Goal: Information Seeking & Learning: Learn about a topic

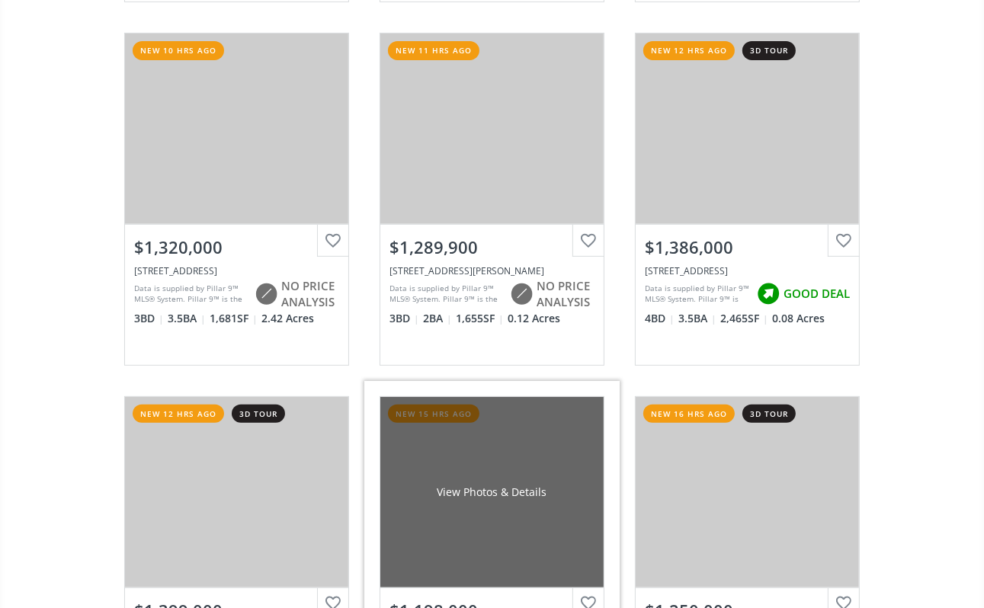
scroll to position [533, 0]
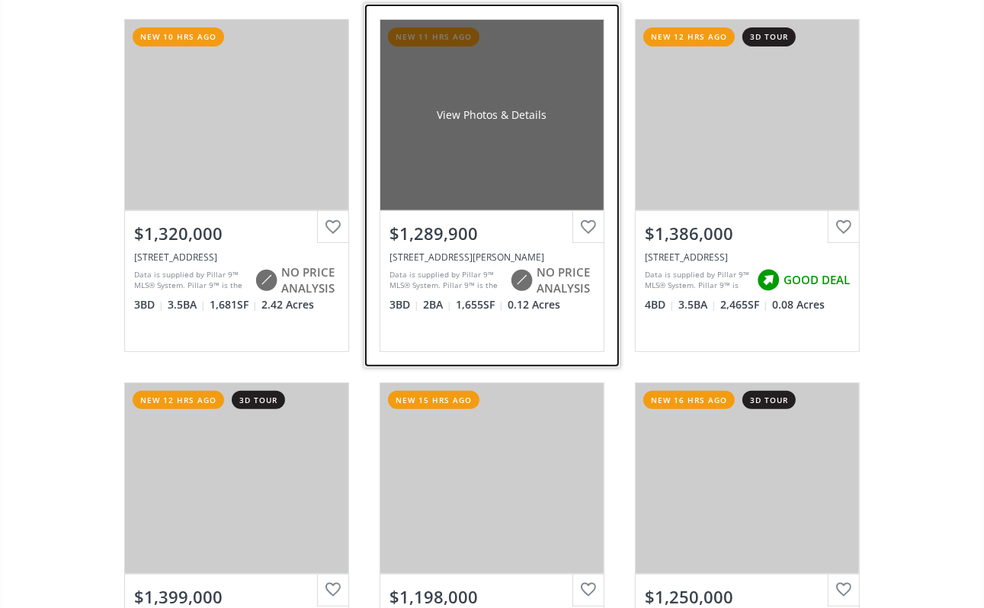
click at [477, 120] on div "View Photos & Details" at bounding box center [491, 115] width 223 height 190
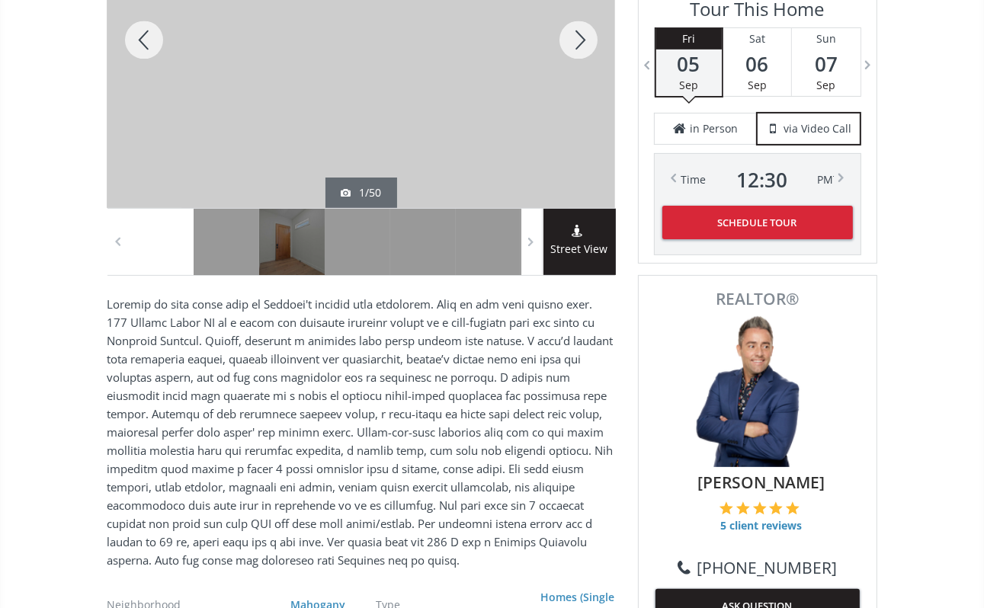
scroll to position [152, 0]
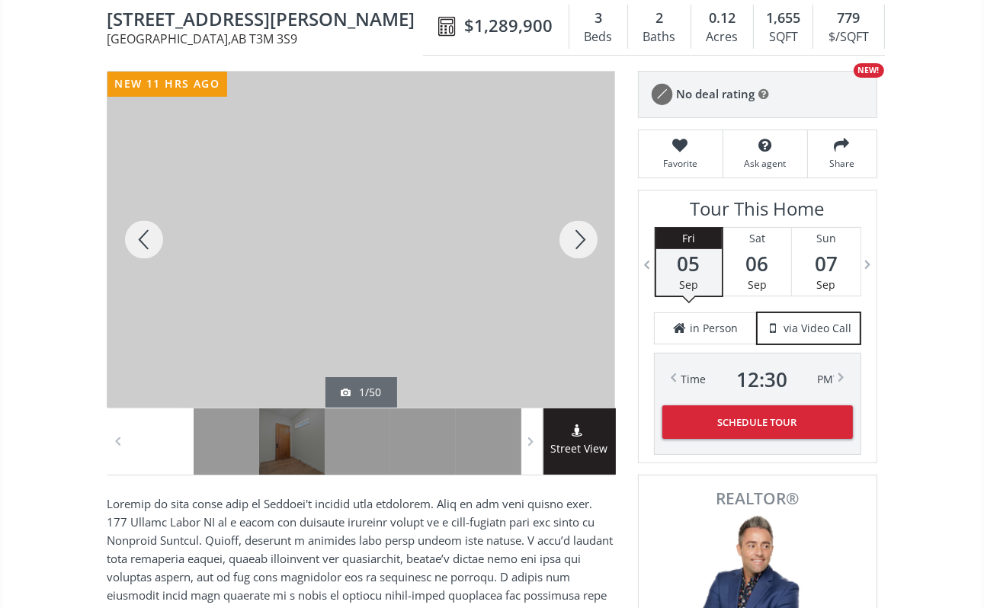
click at [577, 235] on div at bounding box center [578, 240] width 73 height 336
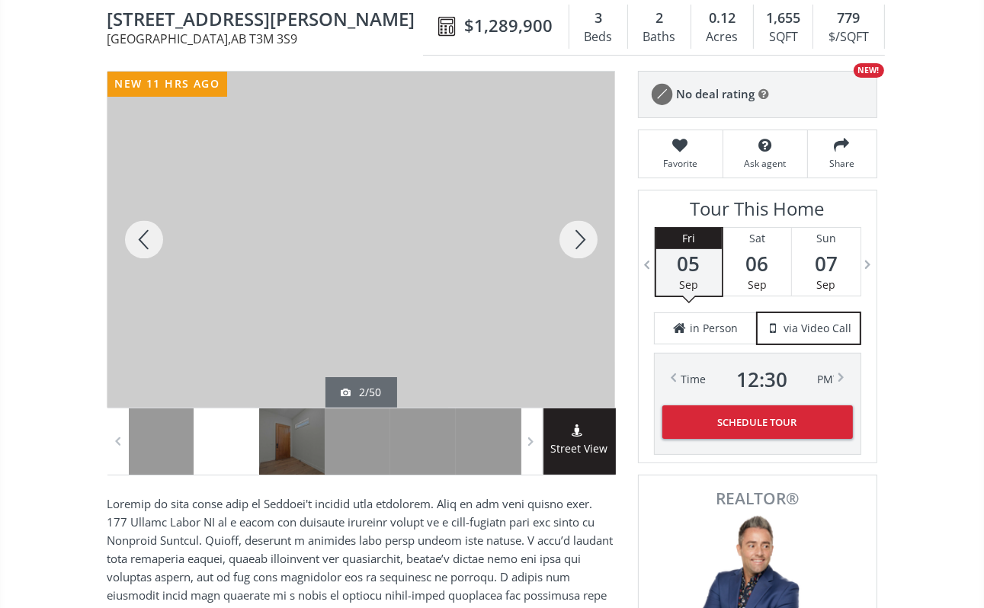
click at [577, 235] on div at bounding box center [578, 240] width 73 height 336
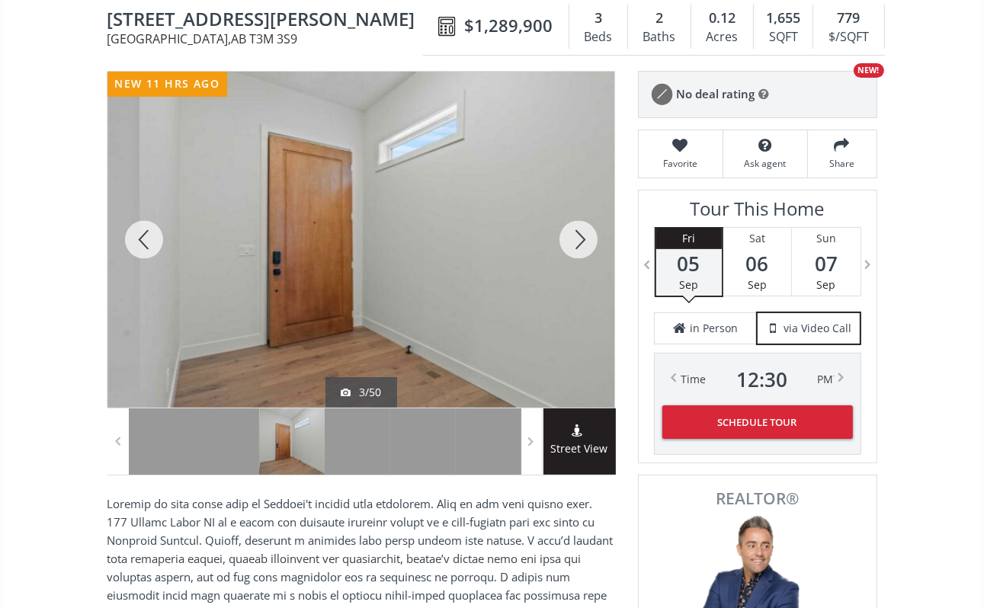
click at [577, 235] on div at bounding box center [578, 240] width 73 height 336
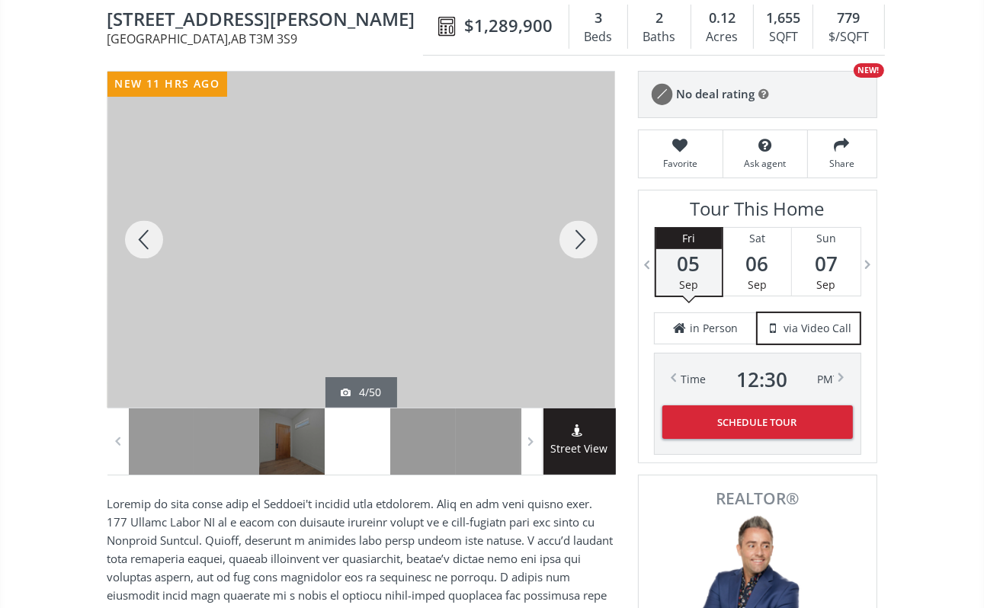
click at [577, 235] on div at bounding box center [578, 240] width 73 height 336
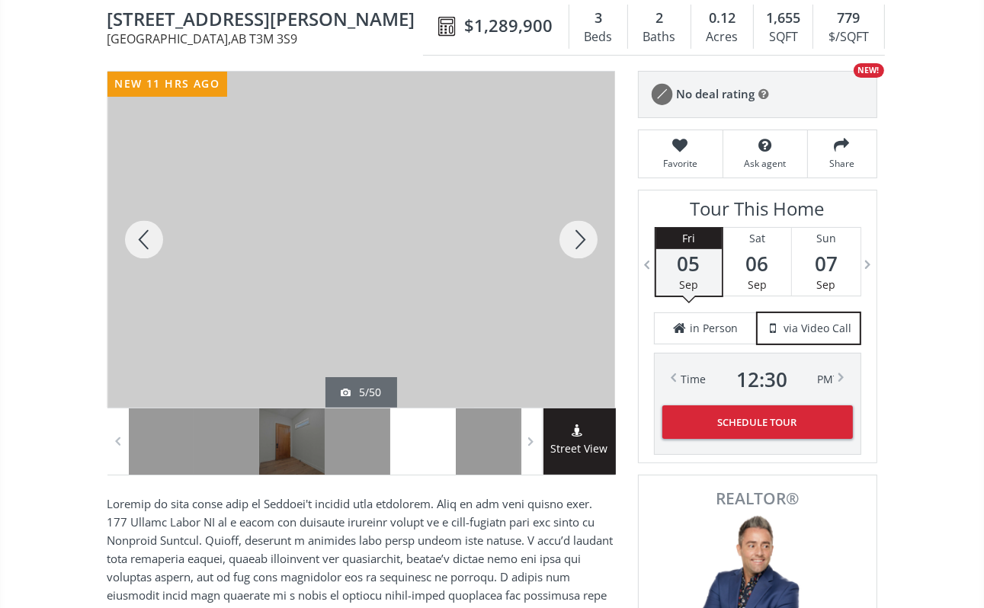
click at [577, 235] on div at bounding box center [578, 240] width 73 height 336
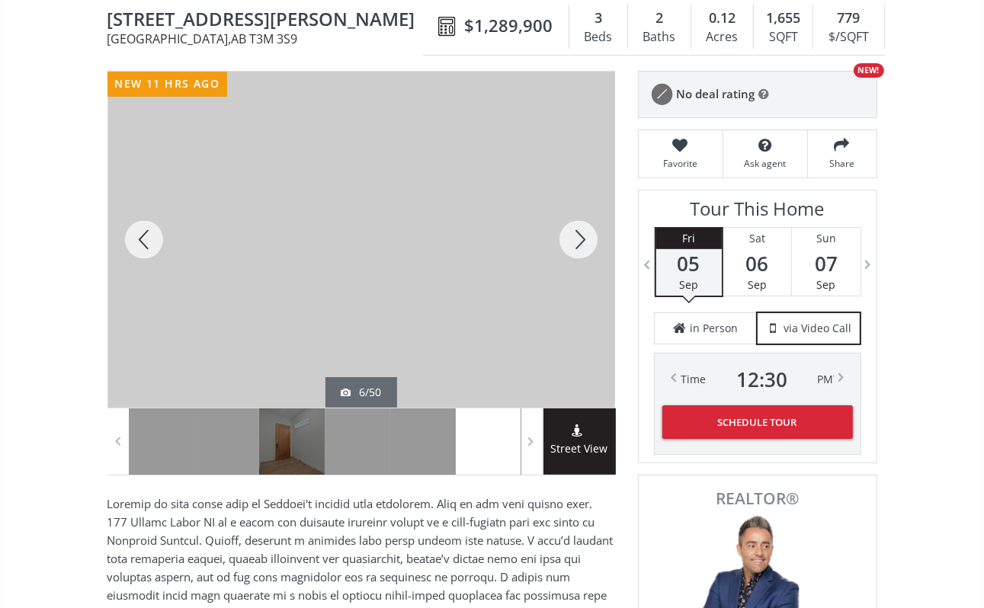
click at [577, 235] on div at bounding box center [578, 240] width 73 height 336
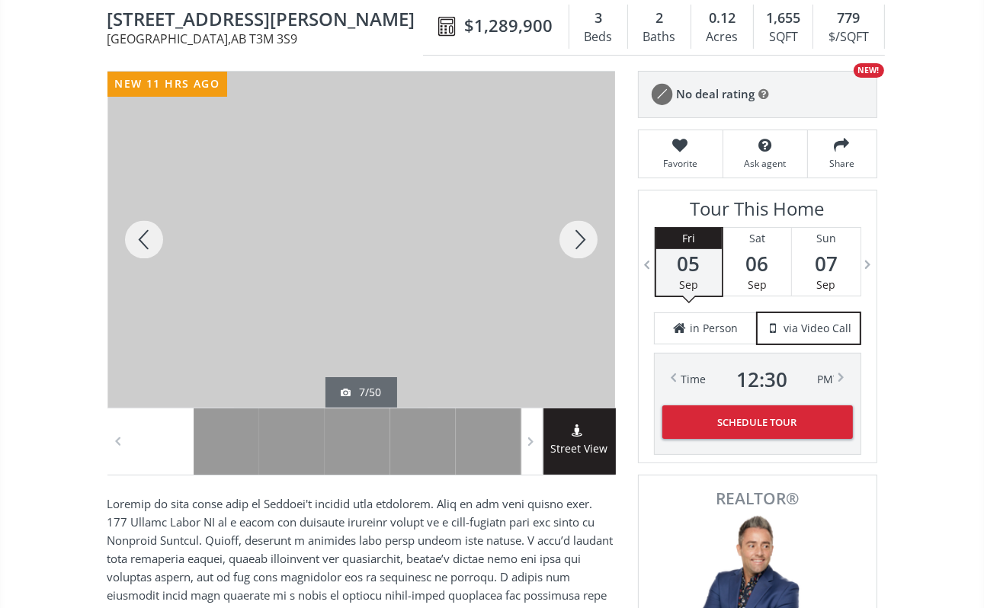
click at [577, 235] on div at bounding box center [578, 240] width 73 height 336
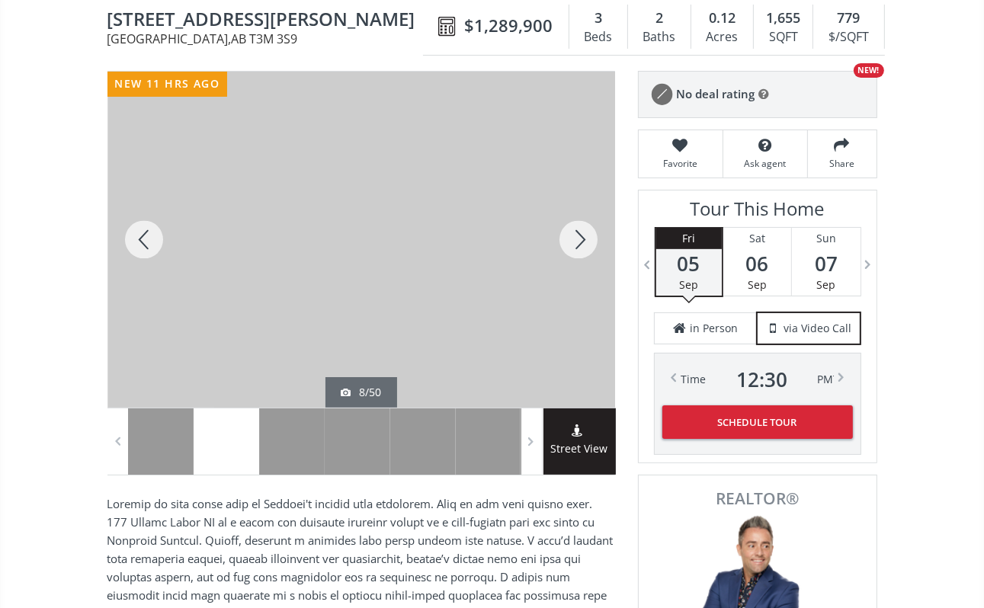
click at [577, 235] on div at bounding box center [578, 240] width 73 height 336
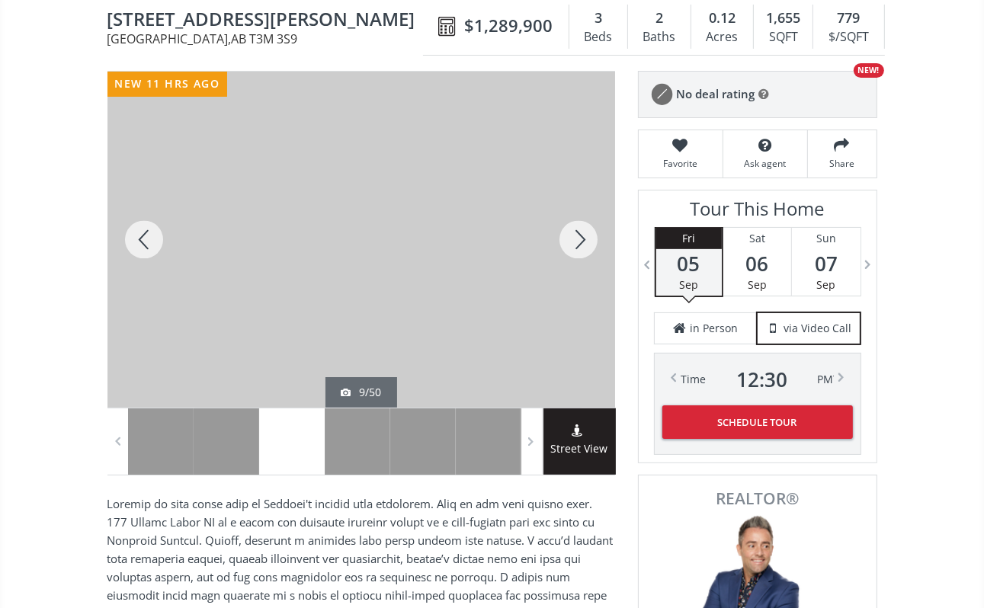
click at [577, 235] on div at bounding box center [578, 240] width 73 height 336
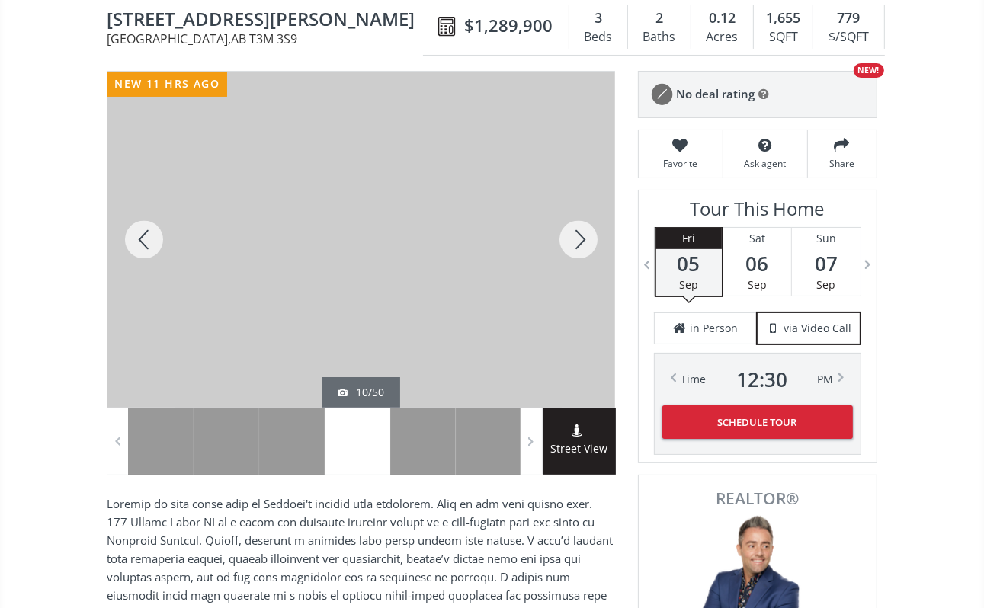
click at [577, 235] on div at bounding box center [578, 240] width 73 height 336
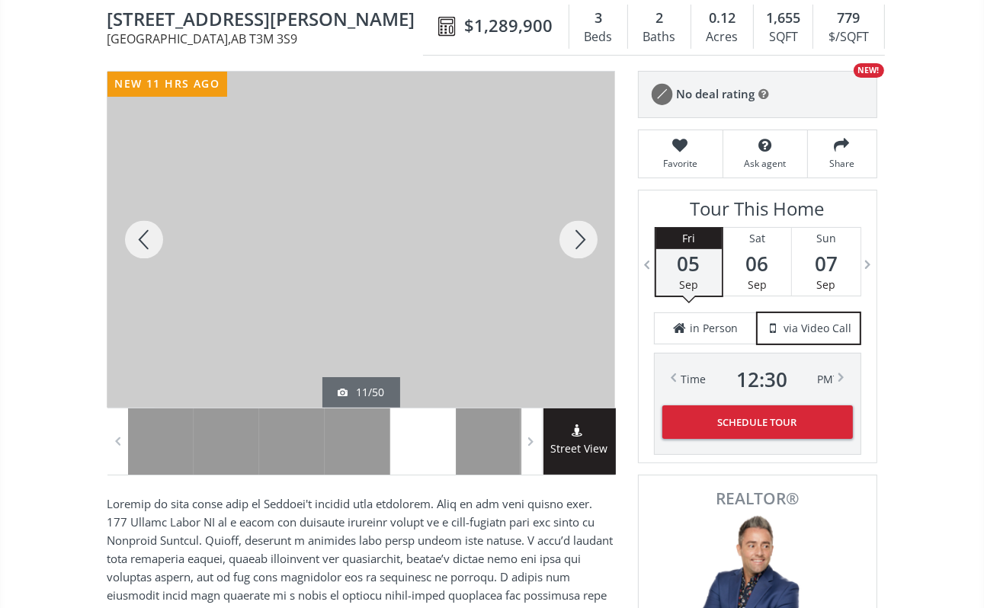
click at [577, 235] on div at bounding box center [578, 240] width 73 height 336
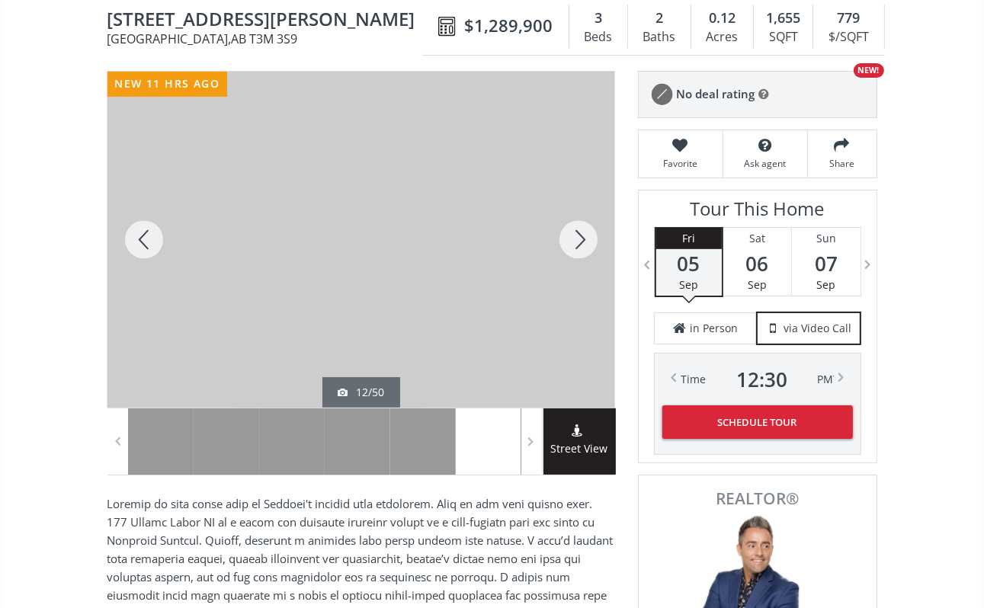
click at [577, 235] on div at bounding box center [578, 240] width 73 height 336
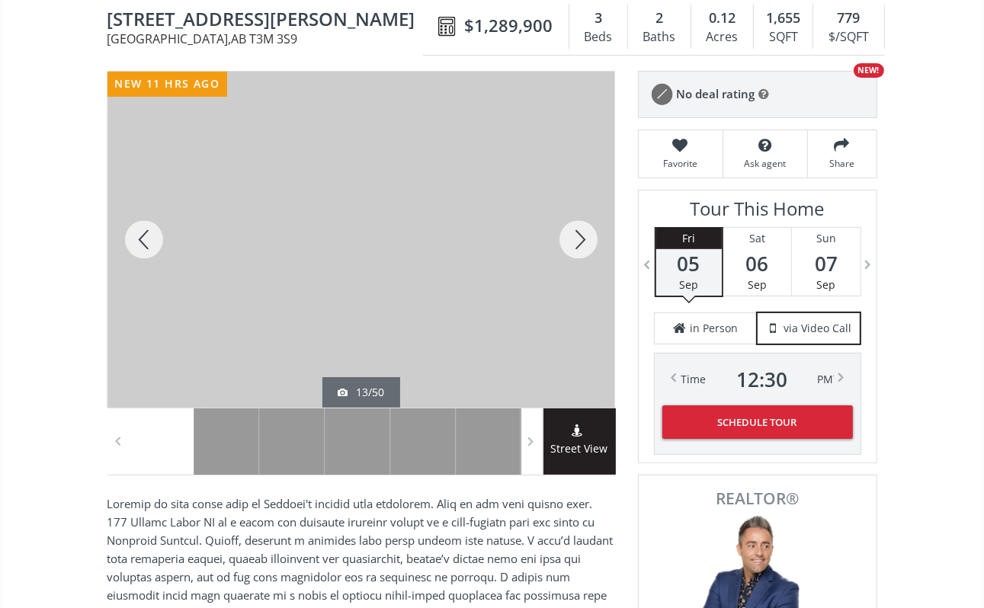
click at [577, 235] on div at bounding box center [578, 240] width 73 height 336
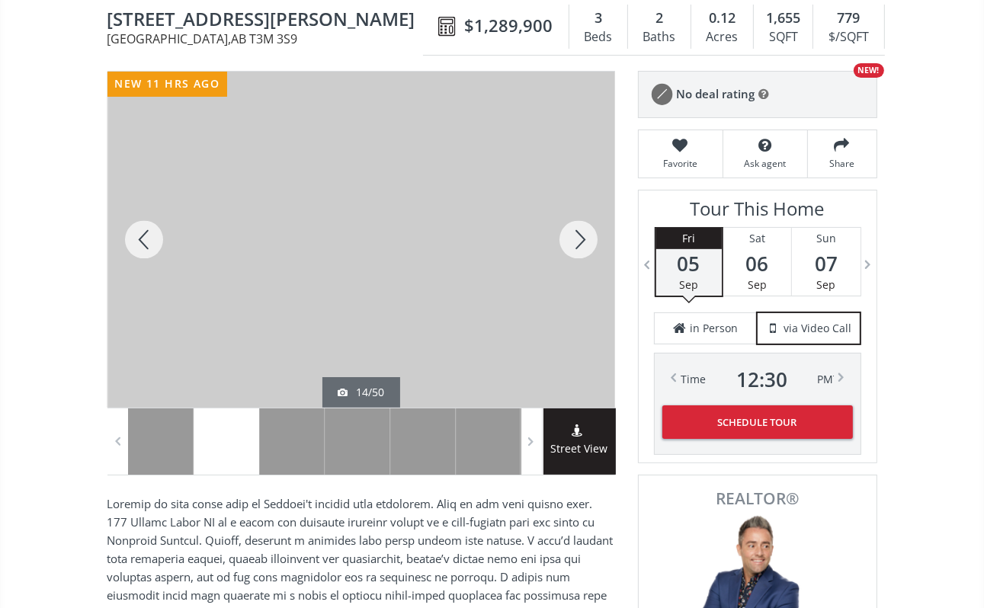
click at [577, 235] on div at bounding box center [578, 240] width 73 height 336
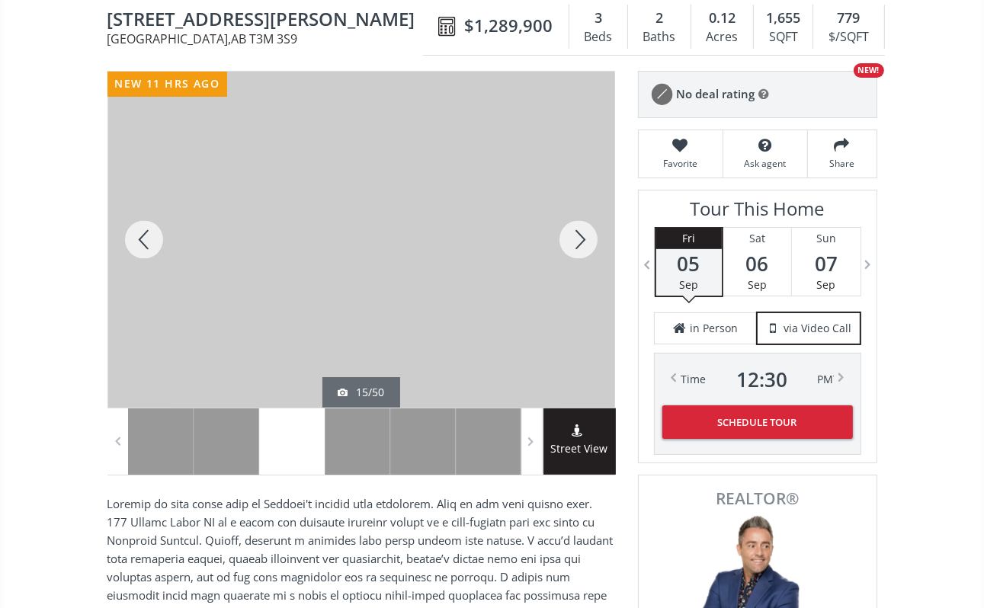
click at [577, 235] on div at bounding box center [578, 240] width 73 height 336
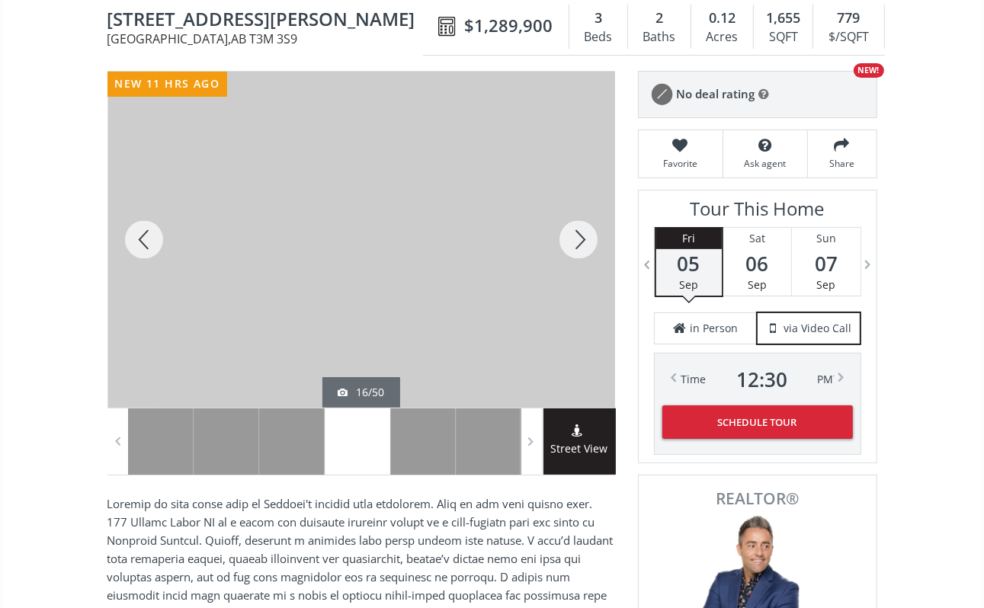
click at [577, 235] on div at bounding box center [578, 240] width 73 height 336
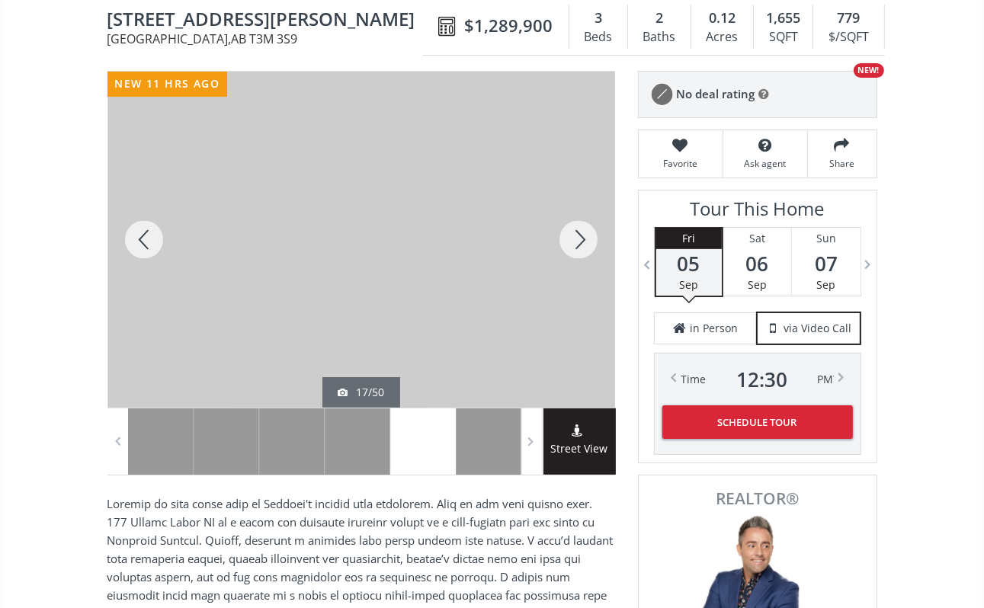
click at [577, 235] on div at bounding box center [578, 240] width 73 height 336
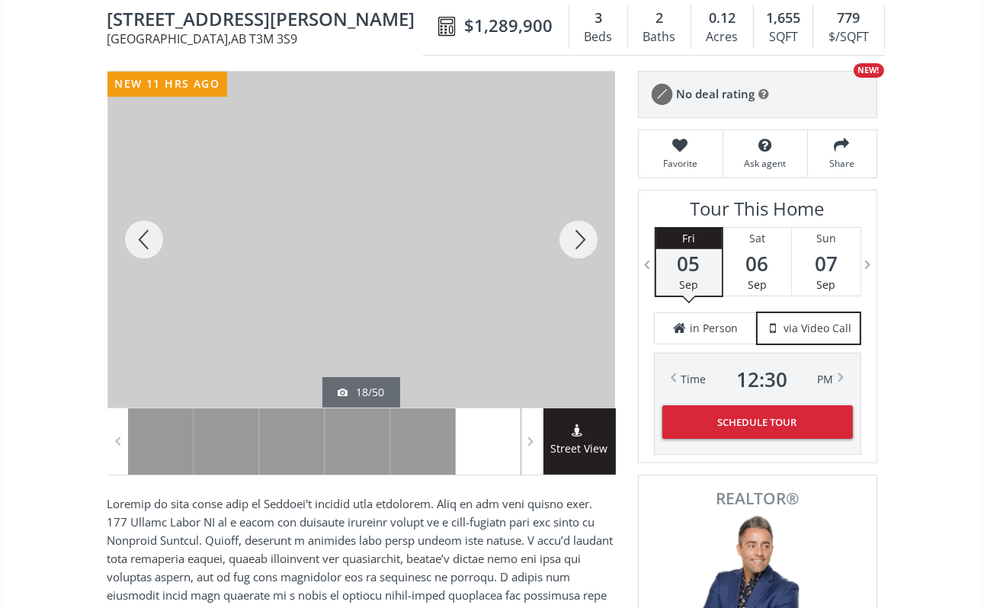
click at [577, 235] on div at bounding box center [578, 240] width 73 height 336
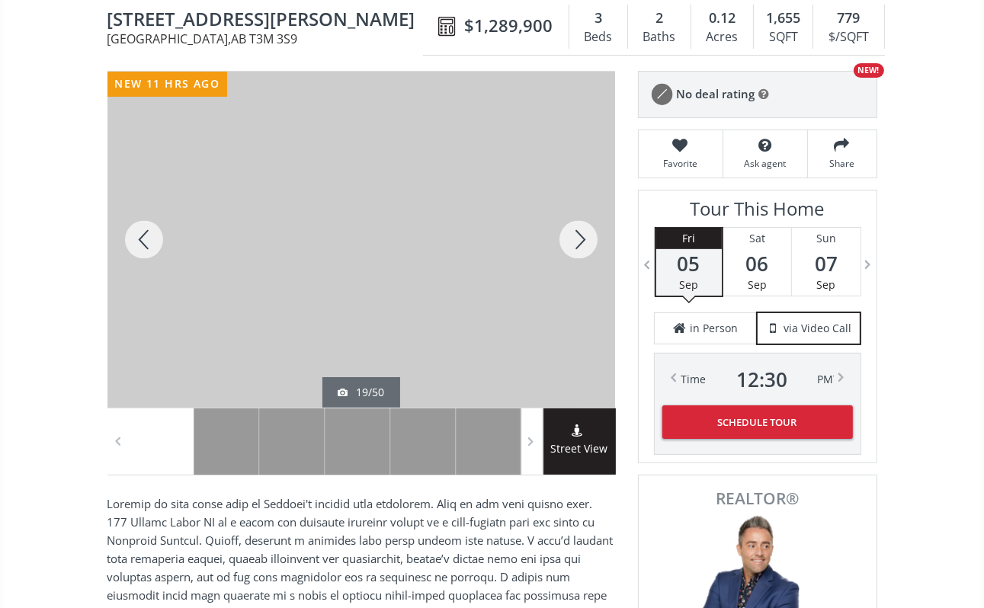
click at [577, 235] on div at bounding box center [578, 240] width 73 height 336
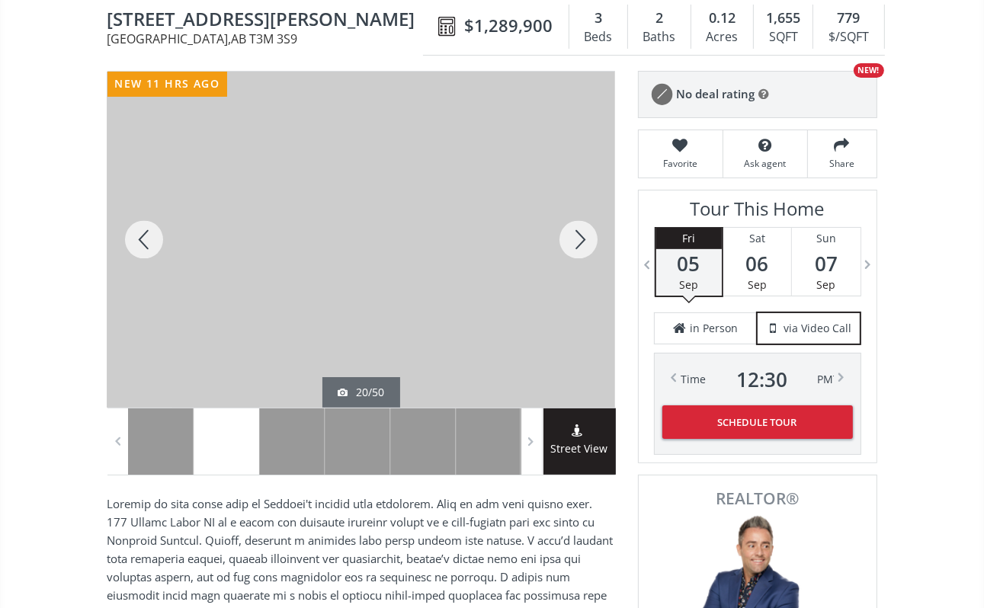
click at [147, 238] on div at bounding box center [143, 240] width 73 height 336
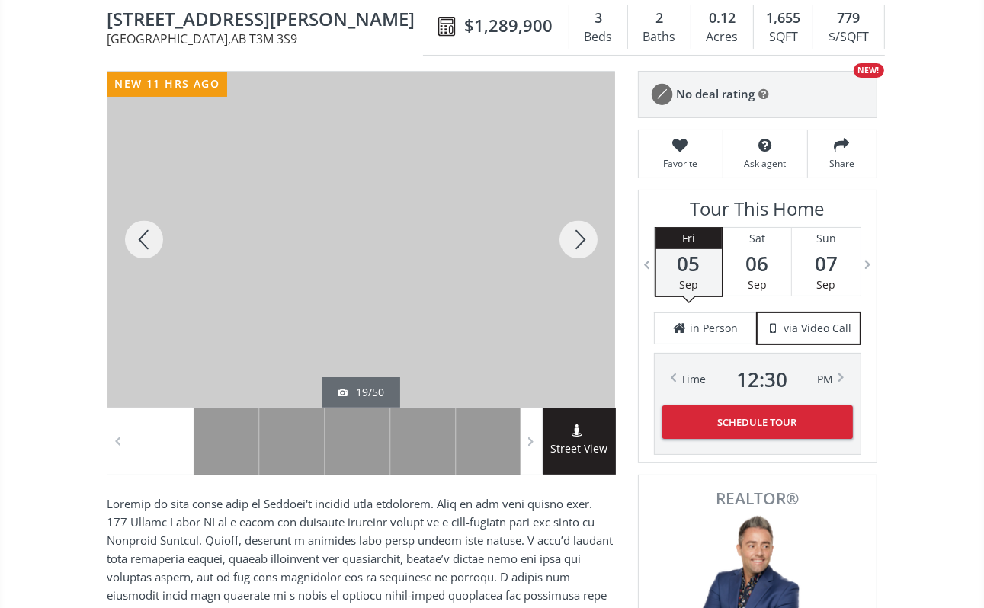
click at [581, 238] on div at bounding box center [578, 240] width 73 height 336
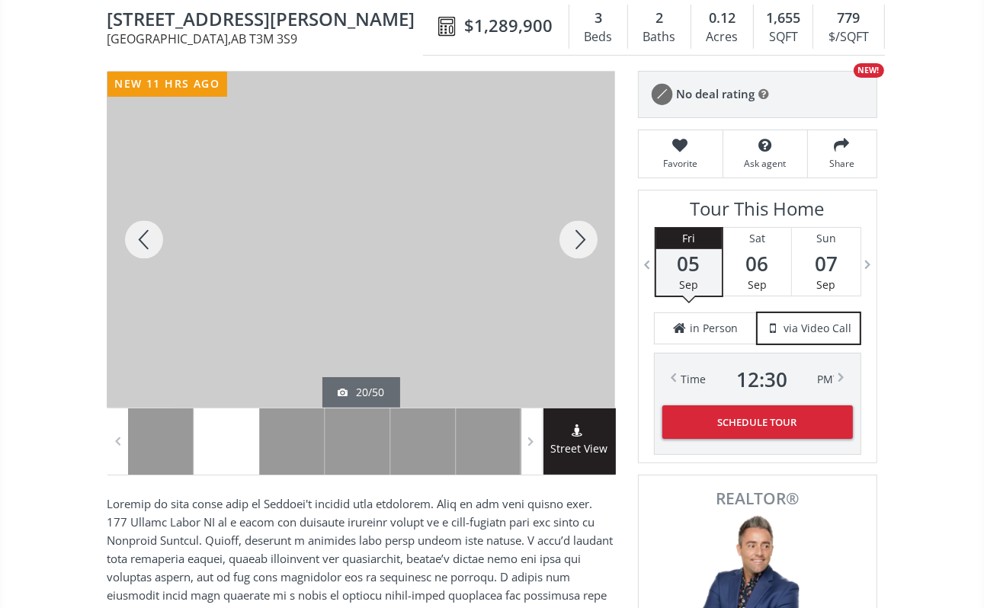
click at [581, 238] on div at bounding box center [578, 240] width 73 height 336
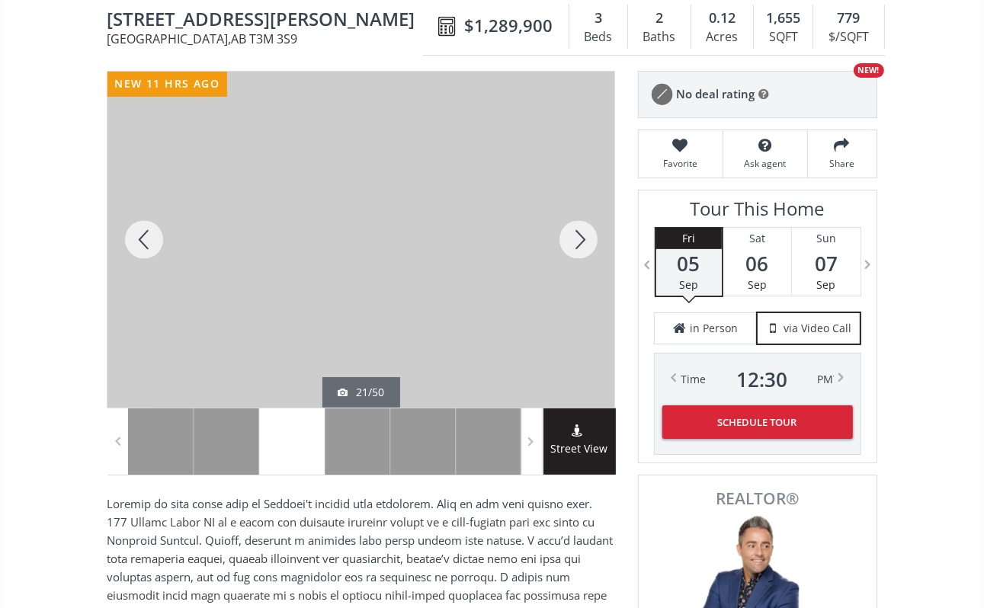
click at [581, 238] on div at bounding box center [578, 240] width 73 height 336
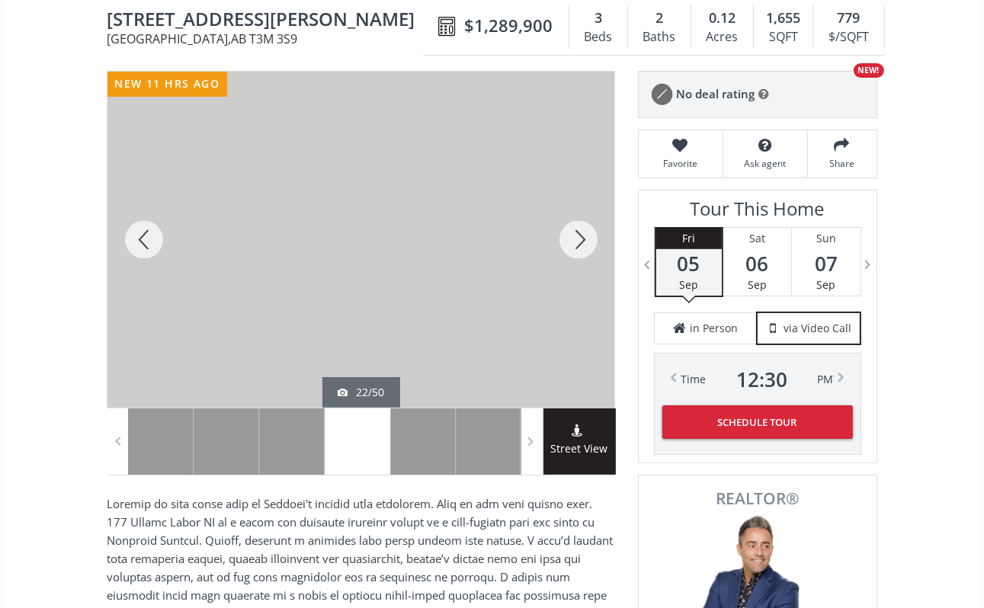
click at [581, 238] on div at bounding box center [578, 240] width 73 height 336
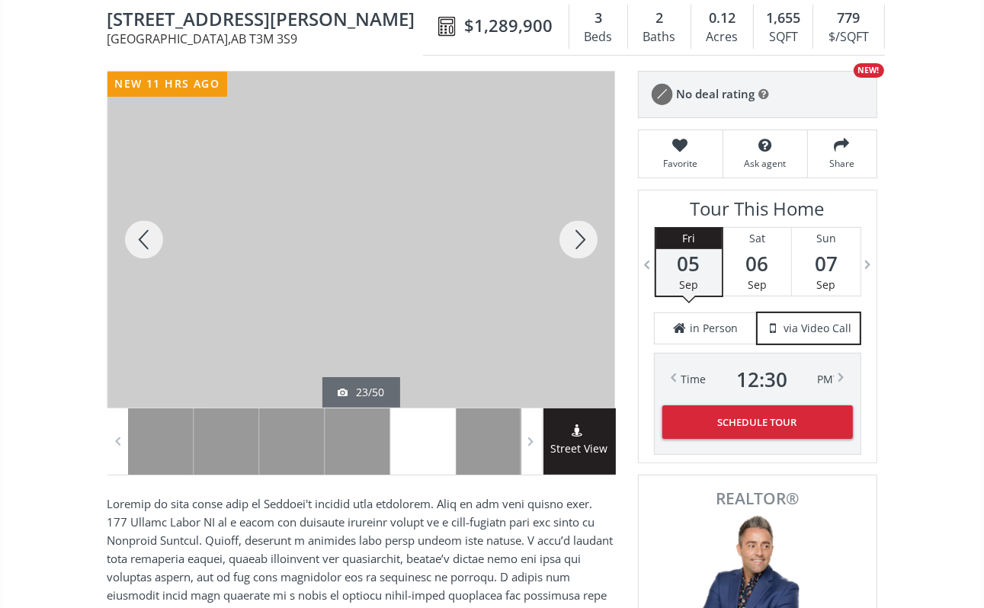
click at [581, 238] on div at bounding box center [578, 240] width 73 height 336
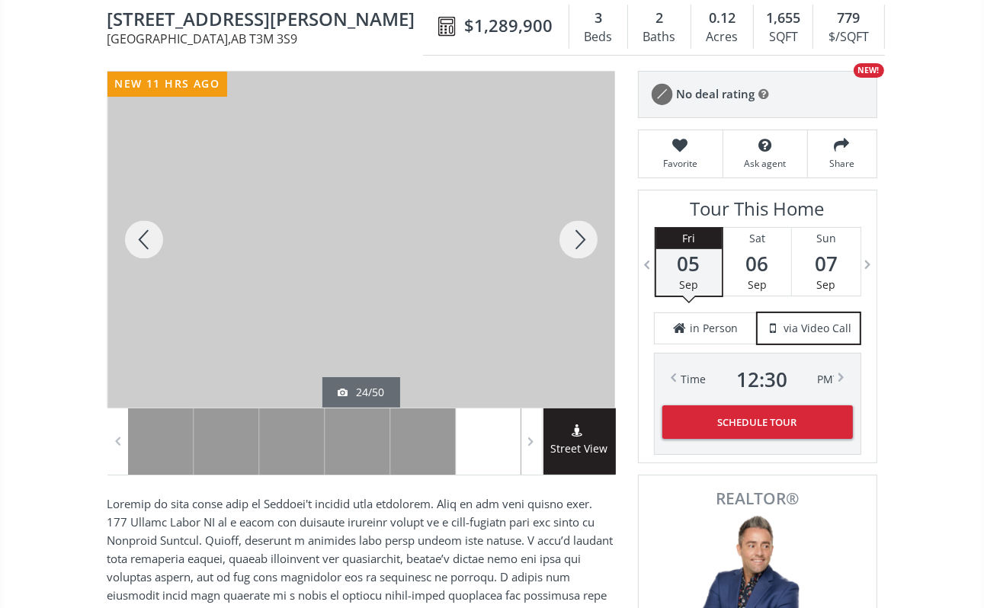
click at [581, 238] on div at bounding box center [578, 240] width 73 height 336
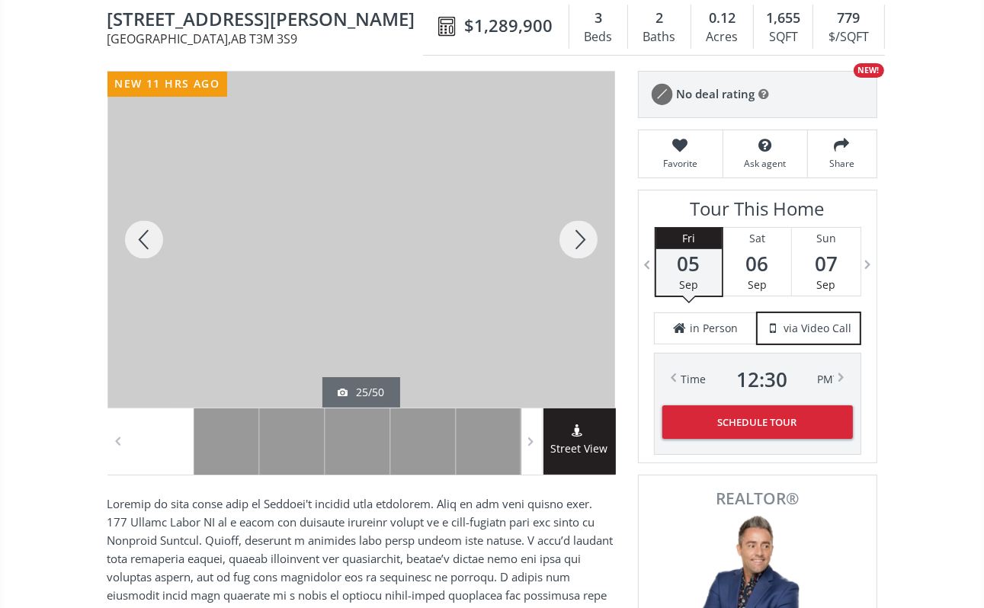
click at [581, 238] on div at bounding box center [578, 240] width 73 height 336
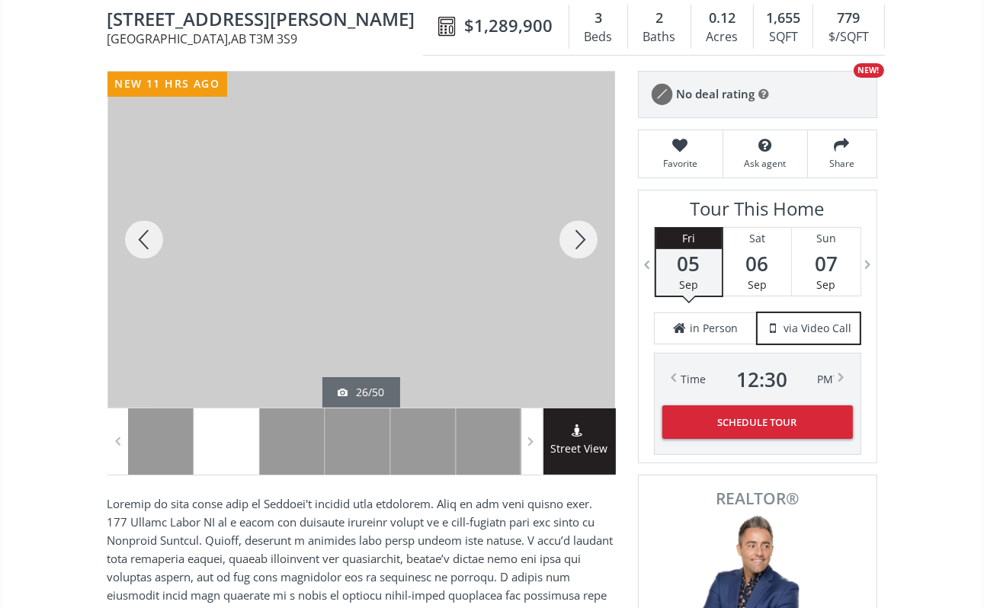
click at [581, 238] on div at bounding box center [578, 240] width 73 height 336
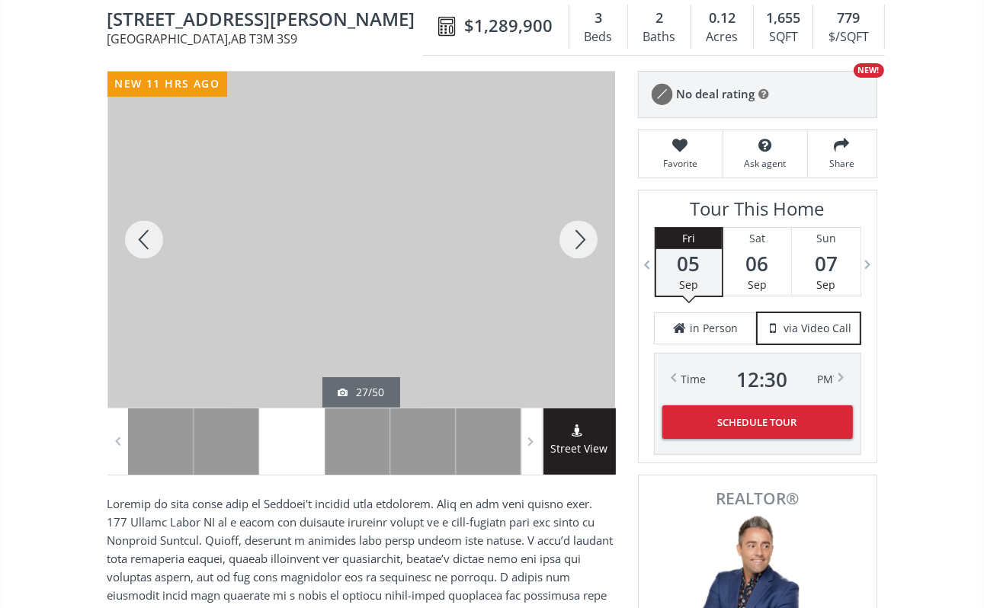
click at [581, 238] on div at bounding box center [578, 240] width 73 height 336
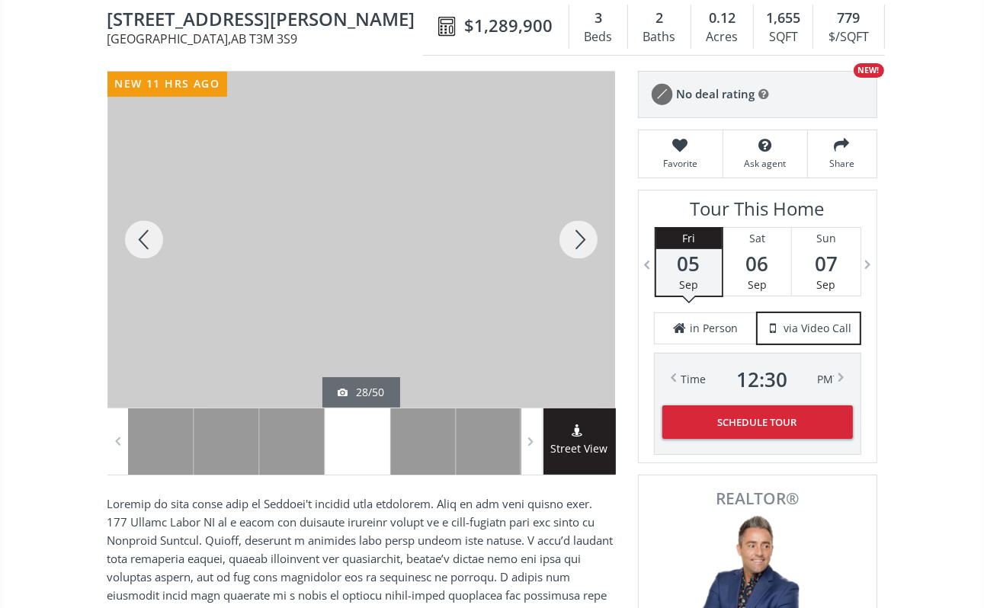
click at [580, 238] on div at bounding box center [578, 240] width 73 height 336
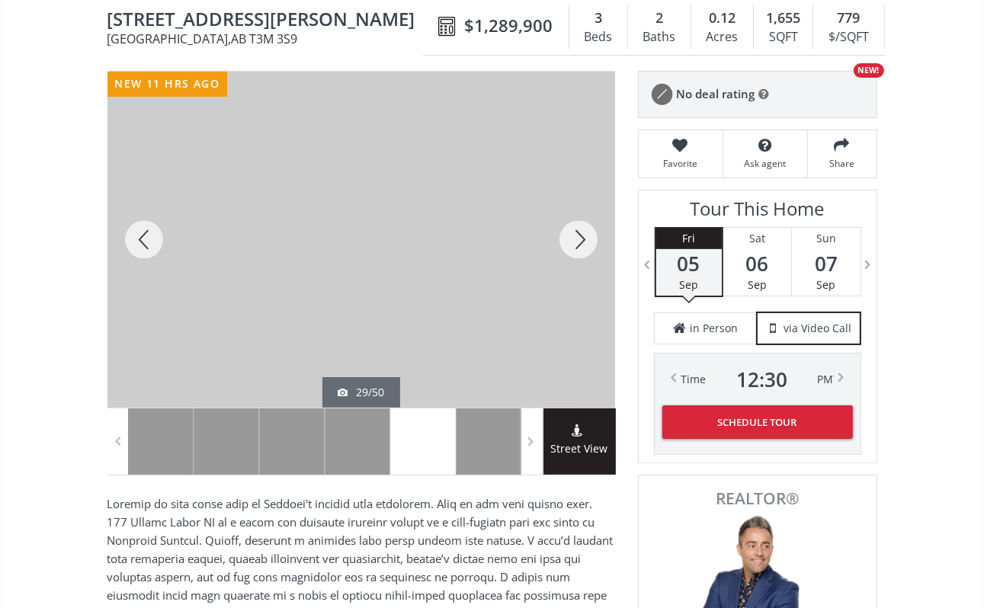
click at [569, 245] on div at bounding box center [578, 240] width 73 height 336
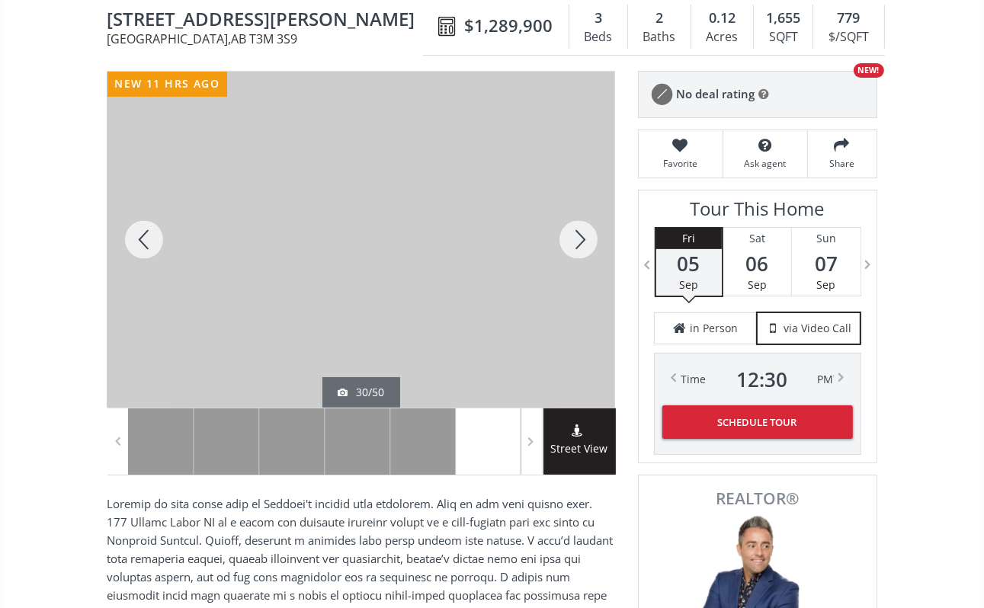
click at [569, 245] on div at bounding box center [578, 240] width 73 height 336
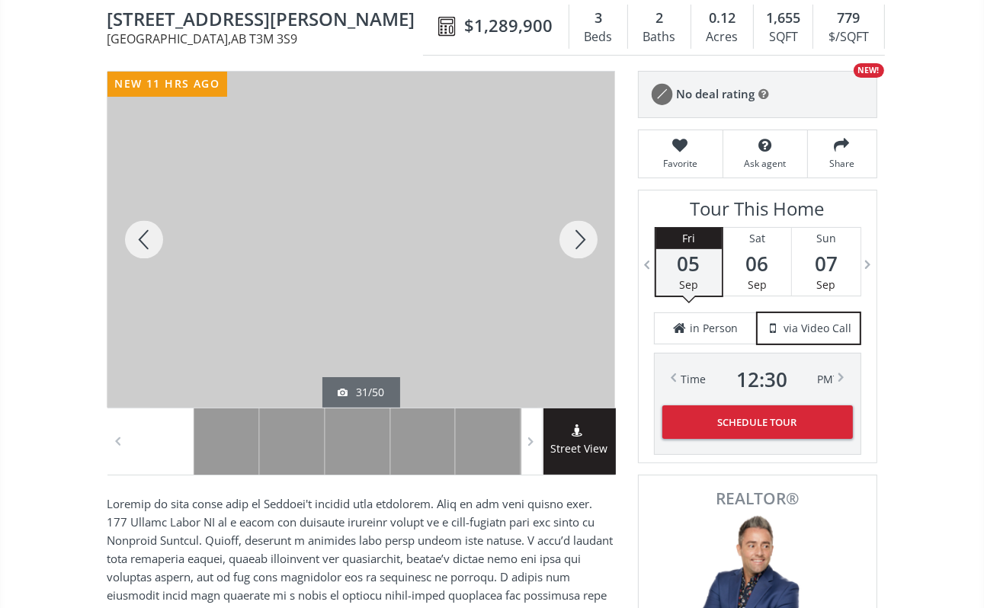
click at [569, 245] on div at bounding box center [578, 240] width 73 height 336
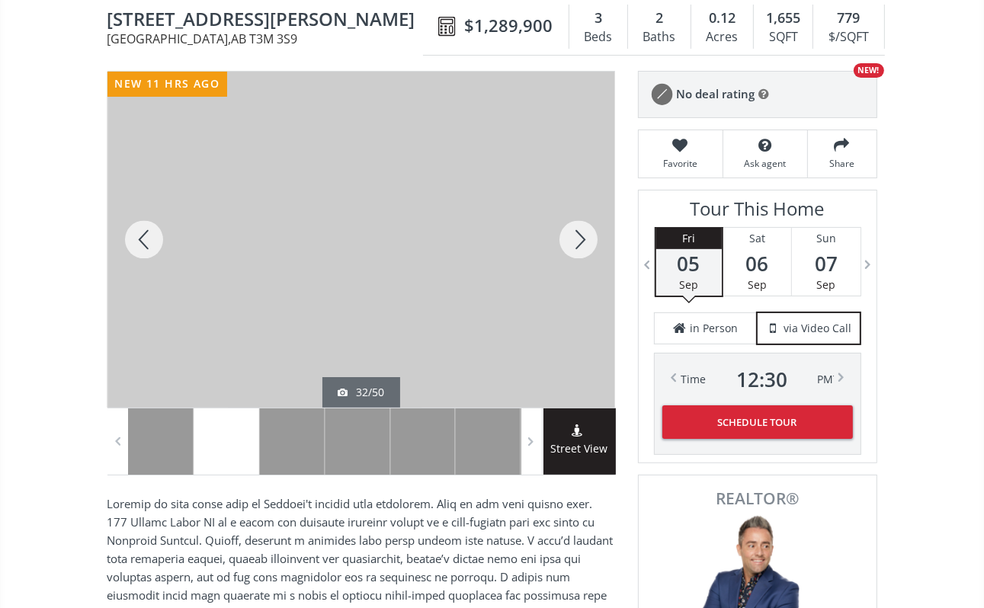
click at [569, 245] on div at bounding box center [578, 240] width 73 height 336
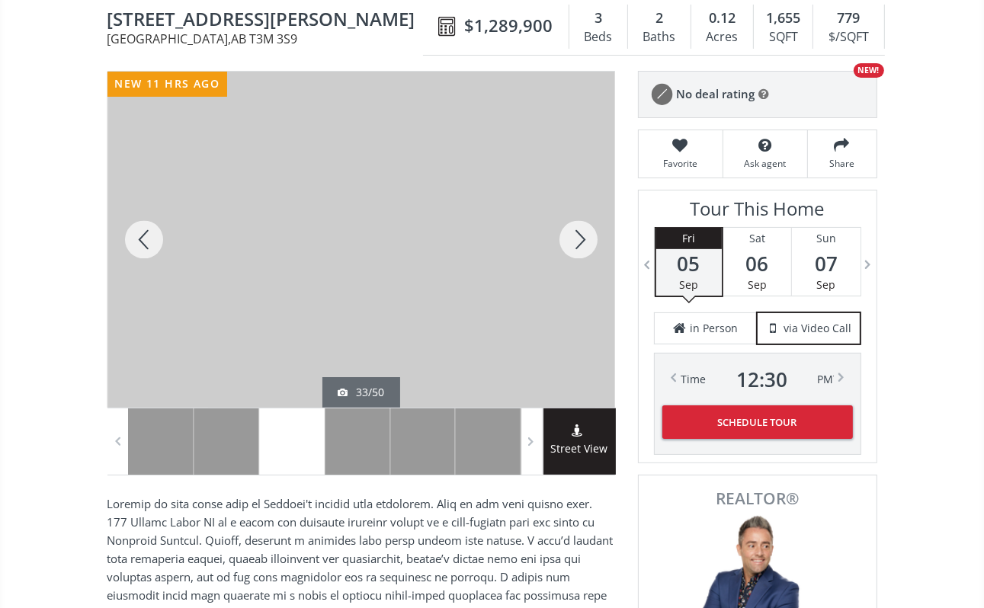
click at [569, 245] on div at bounding box center [578, 240] width 73 height 336
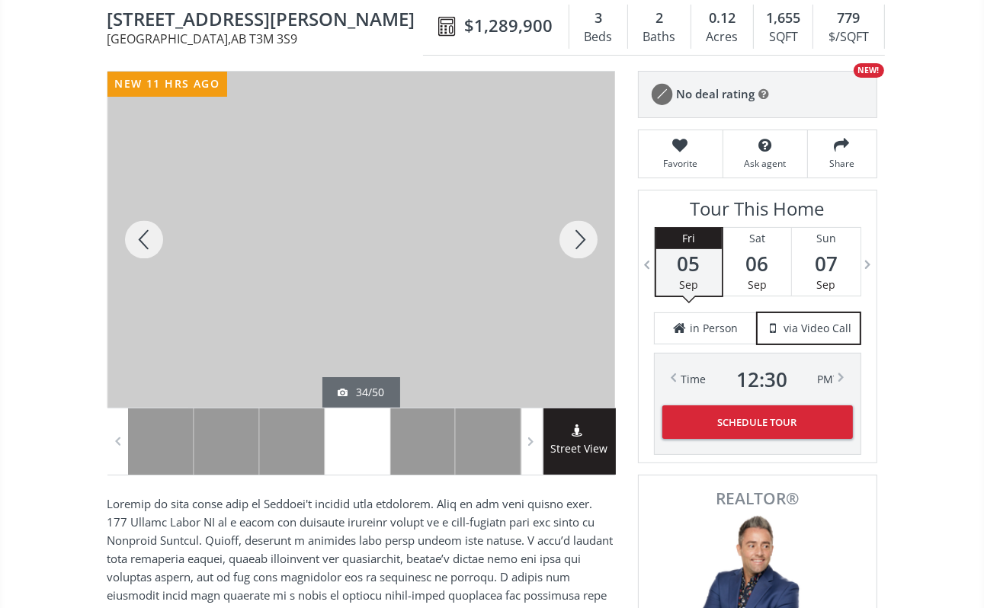
click at [569, 245] on div at bounding box center [578, 240] width 73 height 336
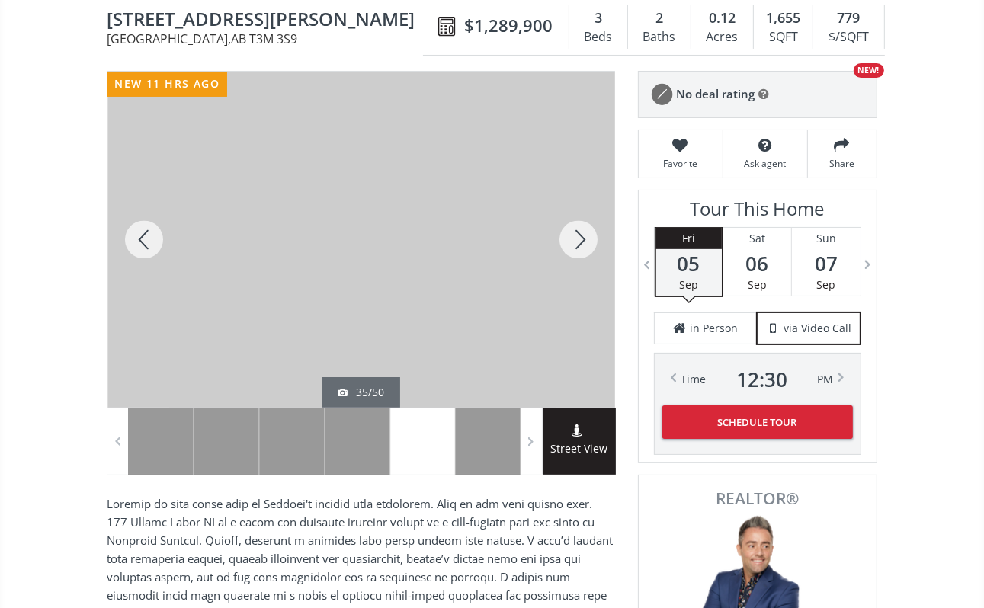
click at [569, 245] on div at bounding box center [578, 240] width 73 height 336
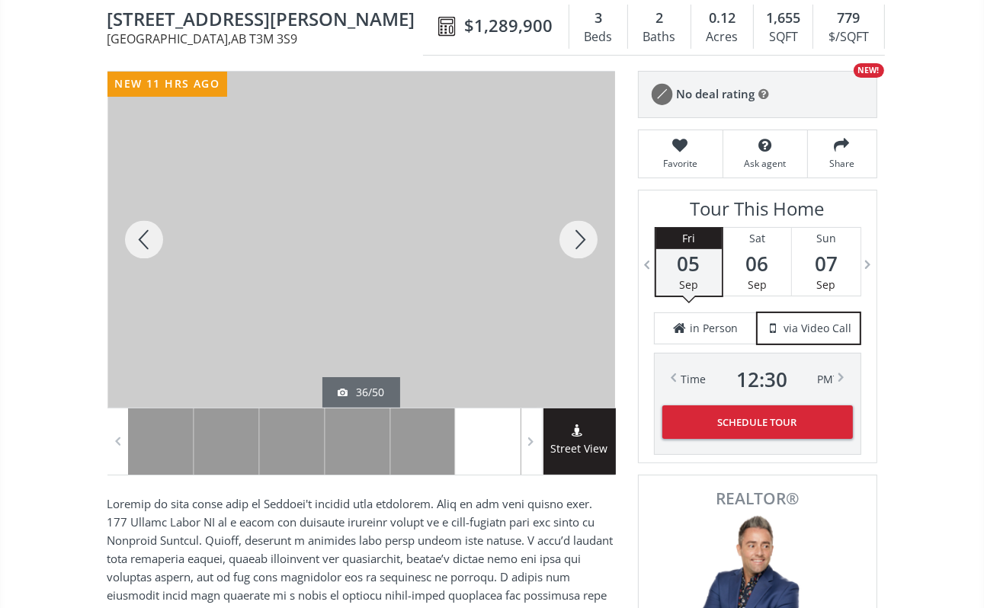
click at [569, 245] on div at bounding box center [578, 240] width 73 height 336
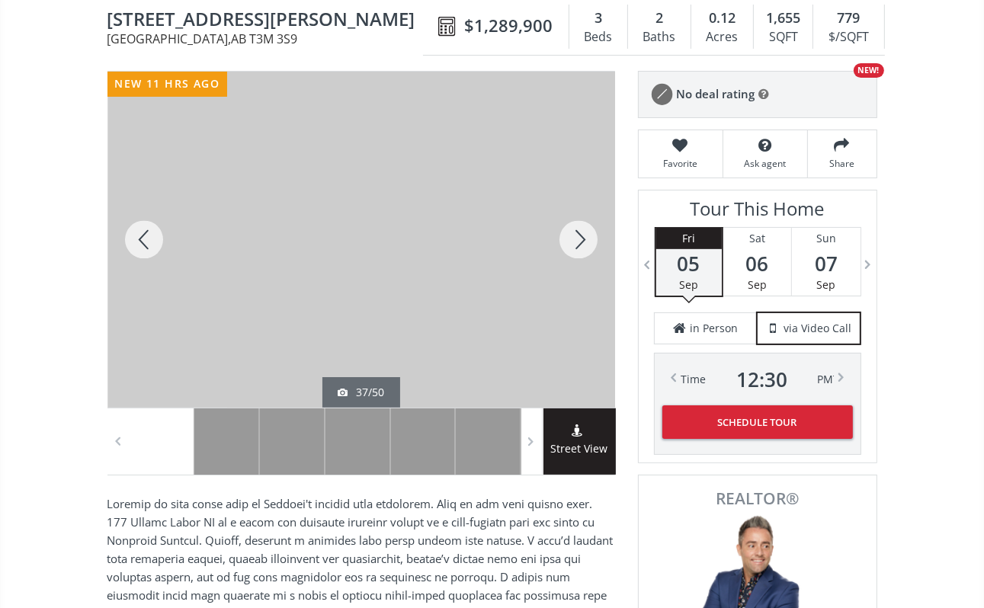
click at [569, 245] on div at bounding box center [578, 240] width 73 height 336
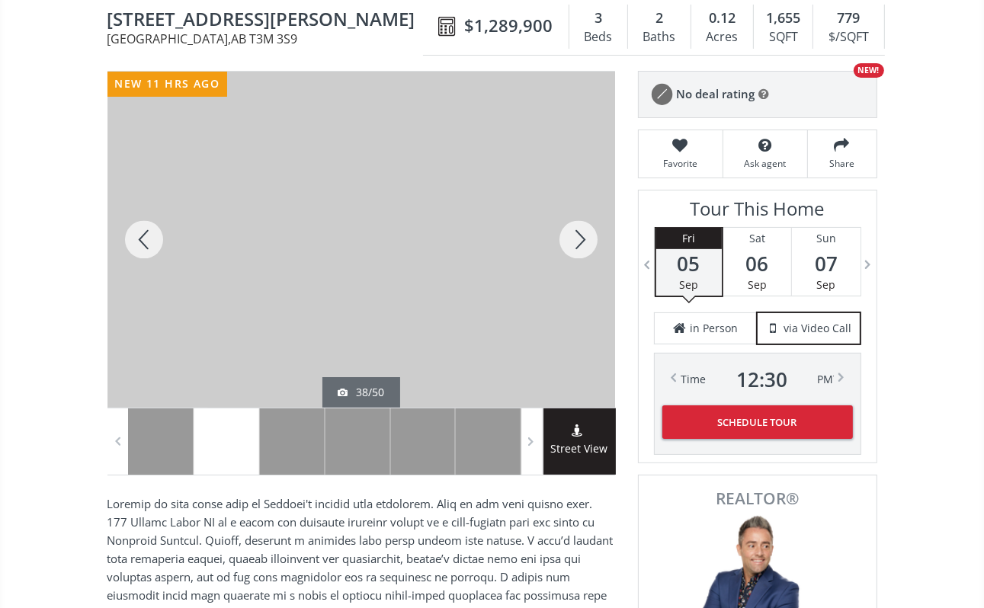
click at [569, 245] on div at bounding box center [578, 240] width 73 height 336
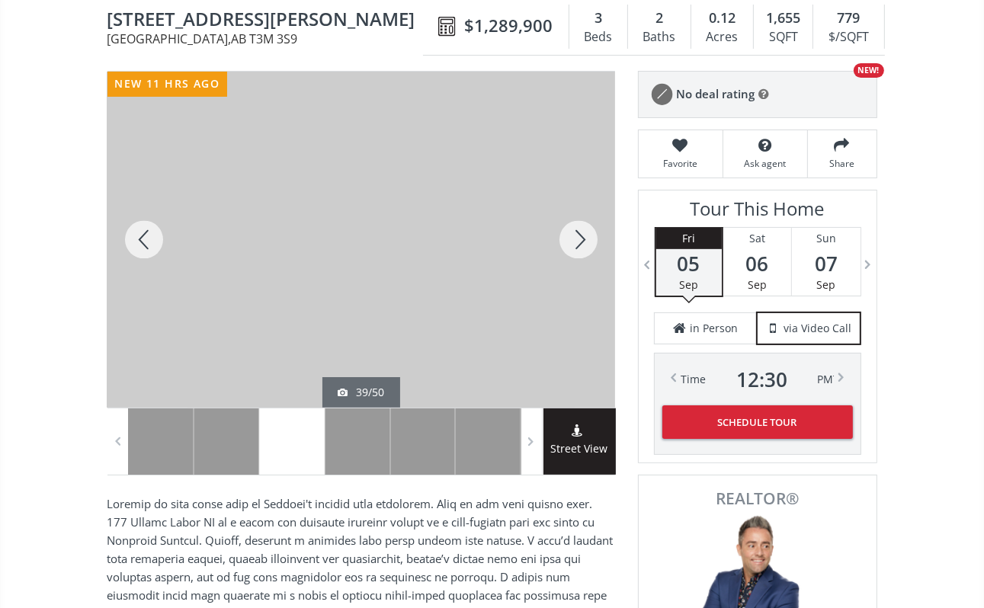
click at [569, 245] on div at bounding box center [578, 240] width 73 height 336
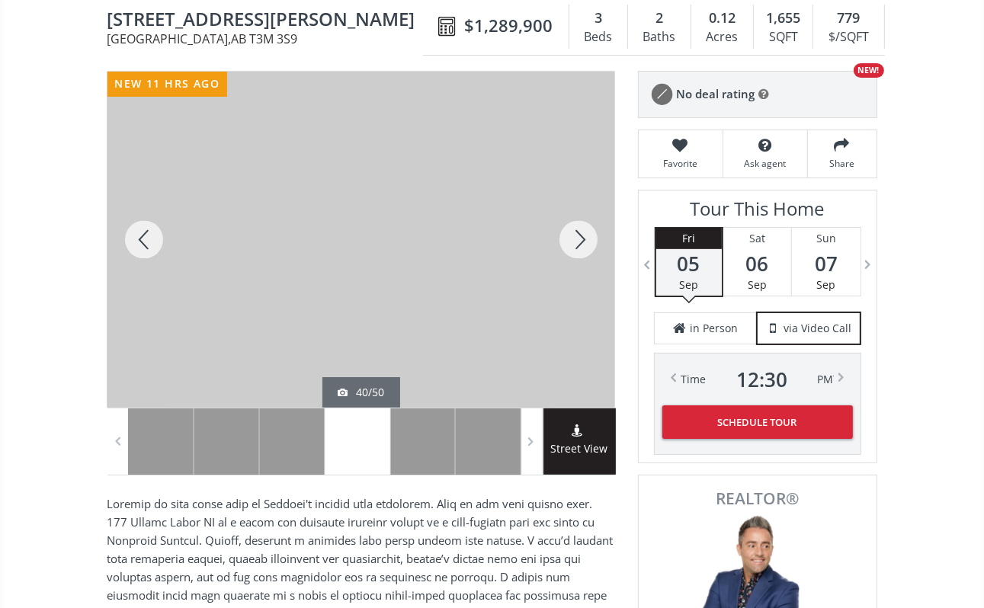
click at [569, 245] on div at bounding box center [578, 240] width 73 height 336
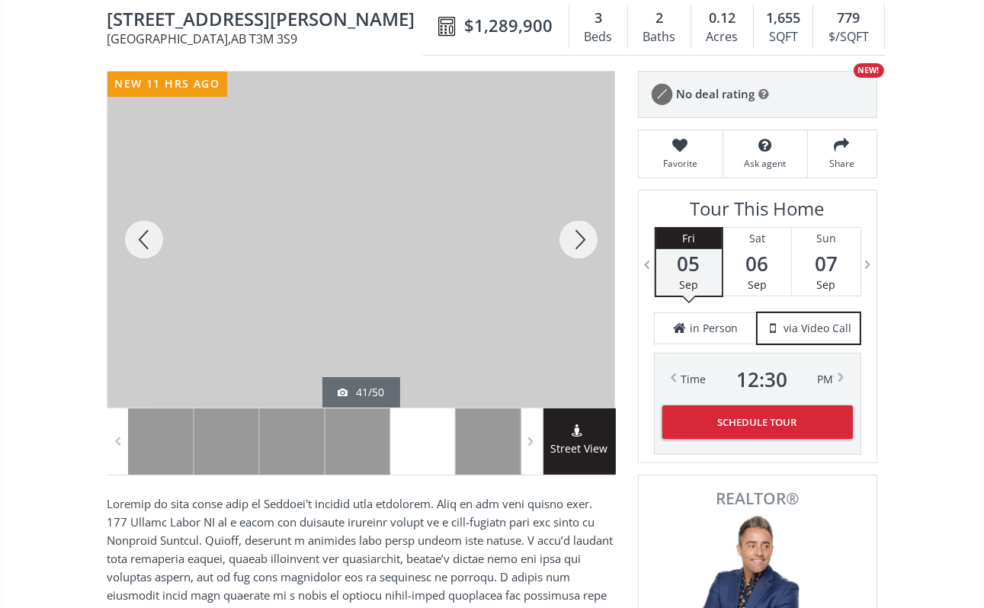
click at [569, 245] on div at bounding box center [578, 240] width 73 height 336
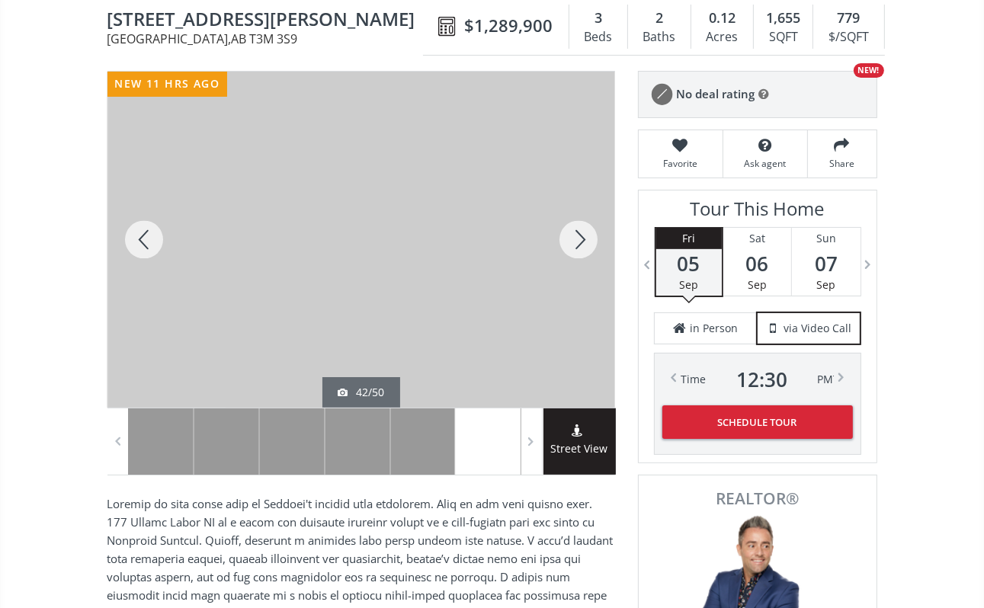
click at [569, 245] on div at bounding box center [578, 240] width 73 height 336
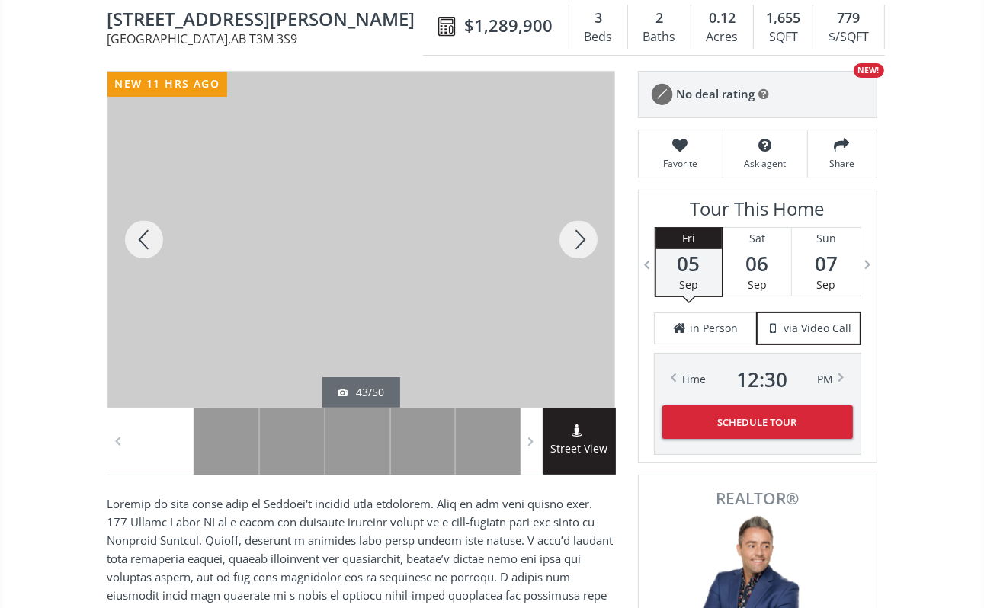
click at [569, 245] on div at bounding box center [578, 240] width 73 height 336
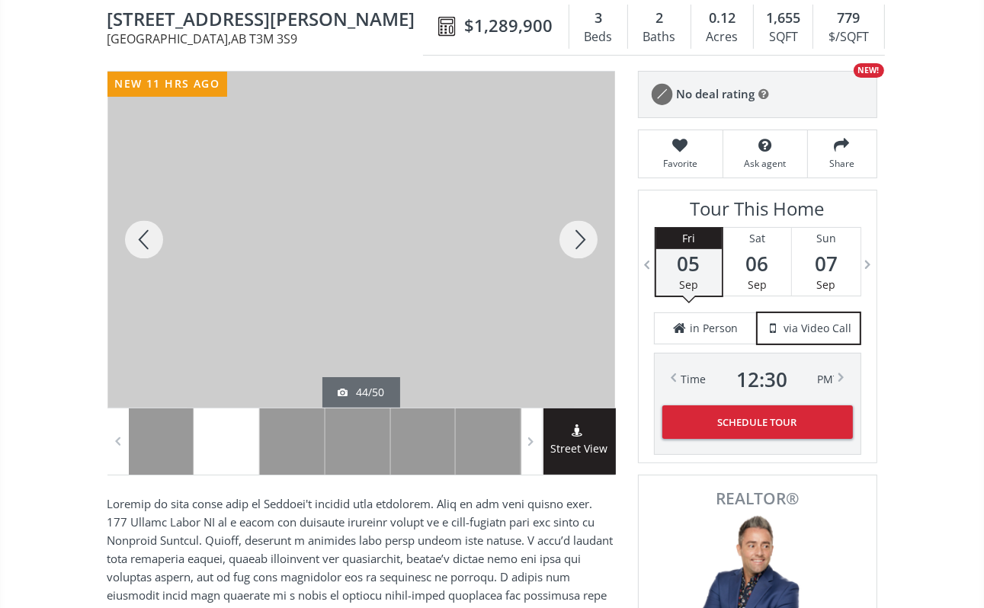
click at [569, 245] on div at bounding box center [578, 240] width 73 height 336
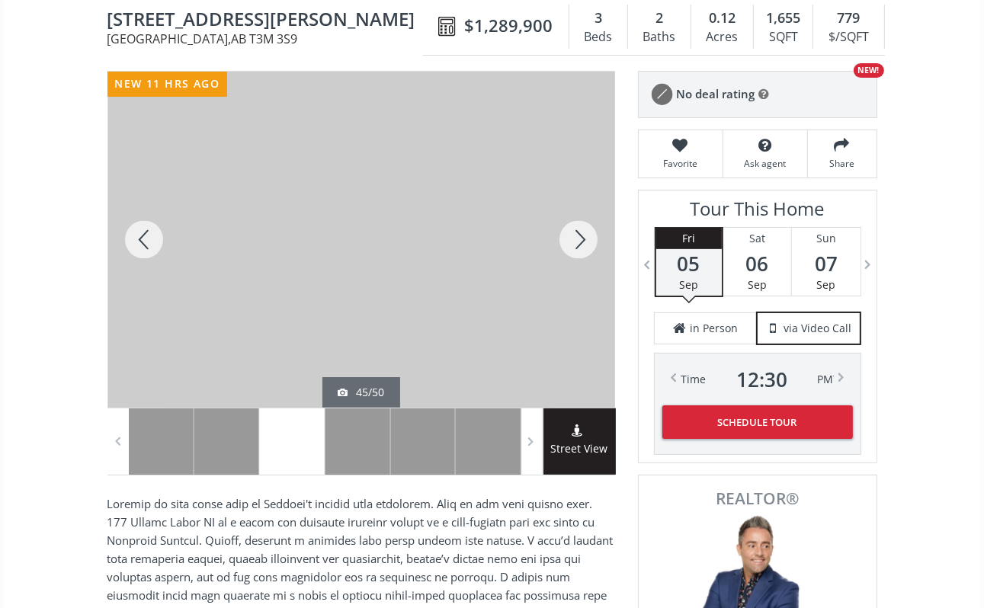
click at [569, 245] on div at bounding box center [578, 240] width 73 height 336
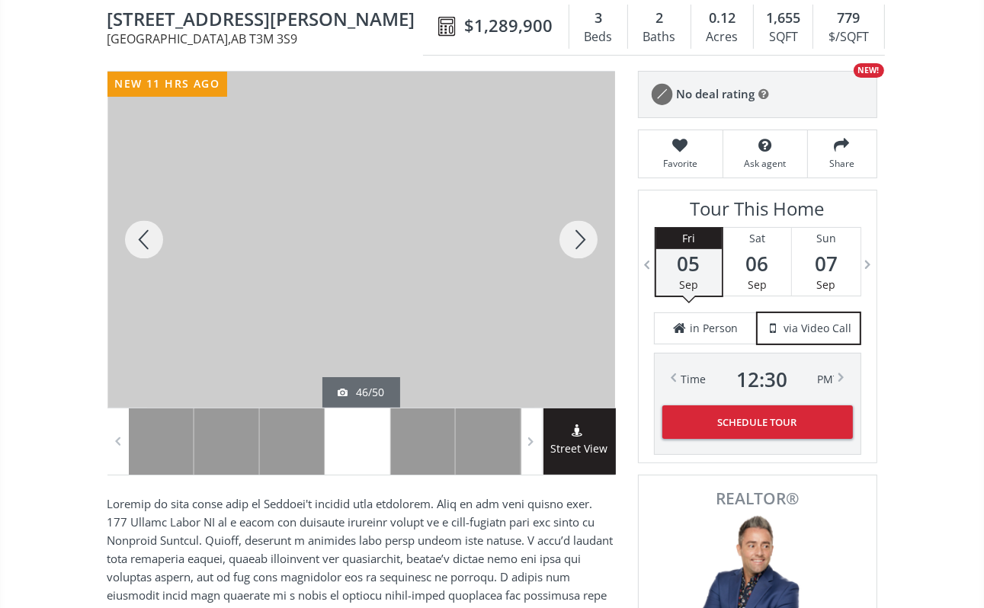
click at [569, 245] on div at bounding box center [578, 240] width 73 height 336
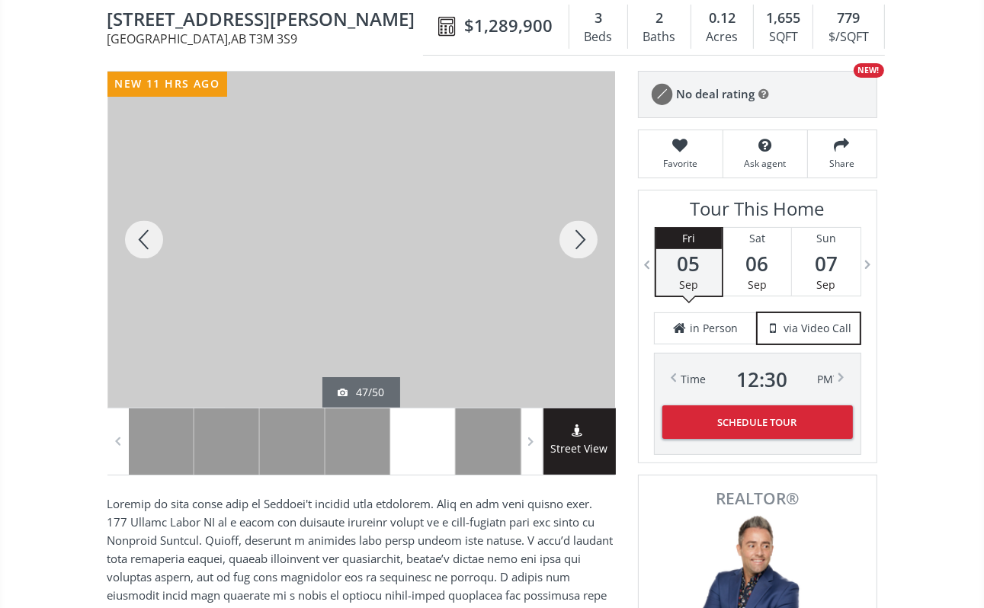
click at [569, 245] on div at bounding box center [578, 240] width 73 height 336
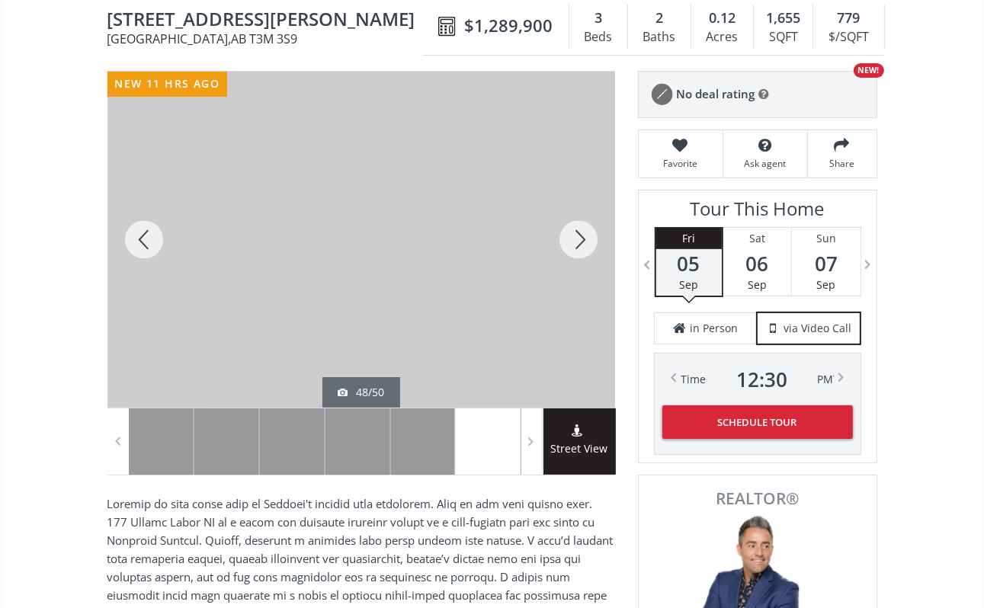
click at [571, 244] on div at bounding box center [578, 240] width 73 height 336
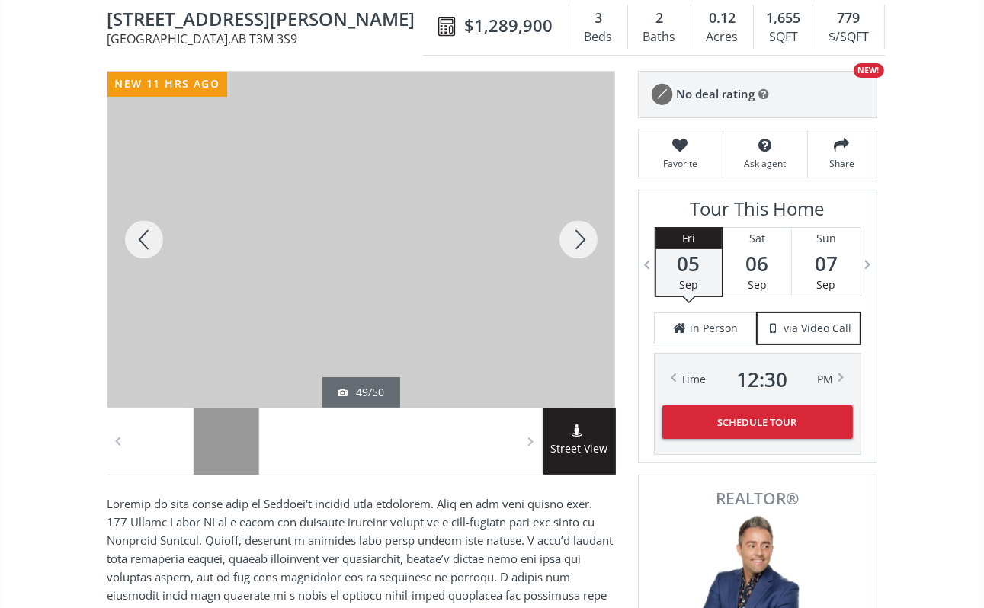
click at [571, 244] on div at bounding box center [578, 240] width 73 height 336
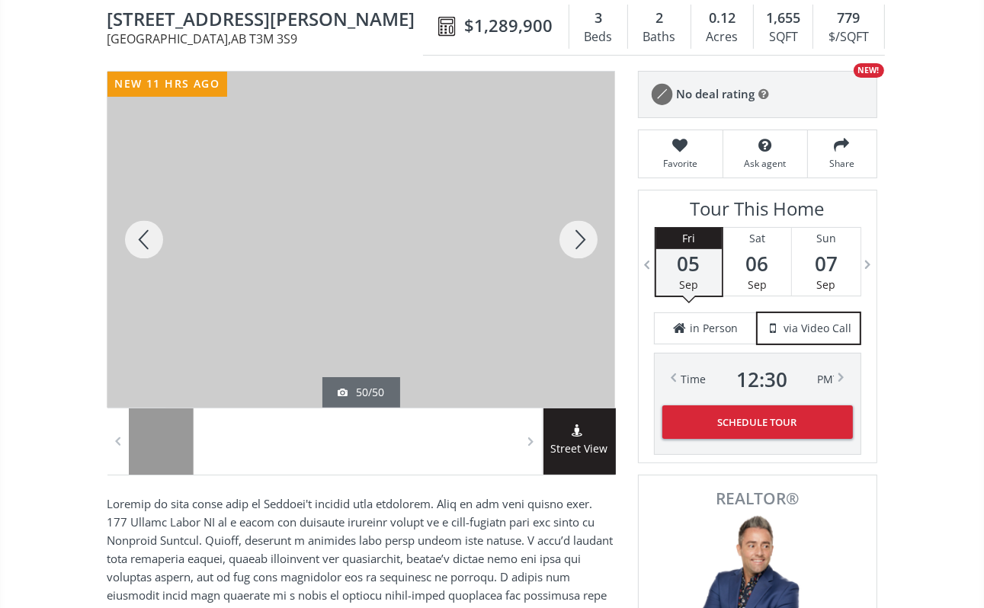
click at [571, 244] on div at bounding box center [578, 240] width 73 height 336
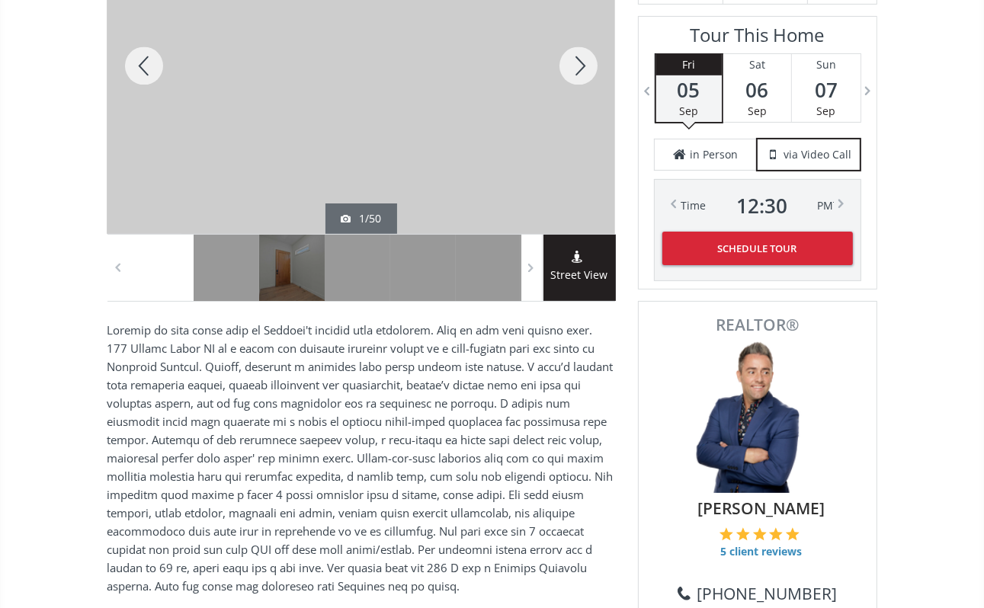
scroll to position [305, 0]
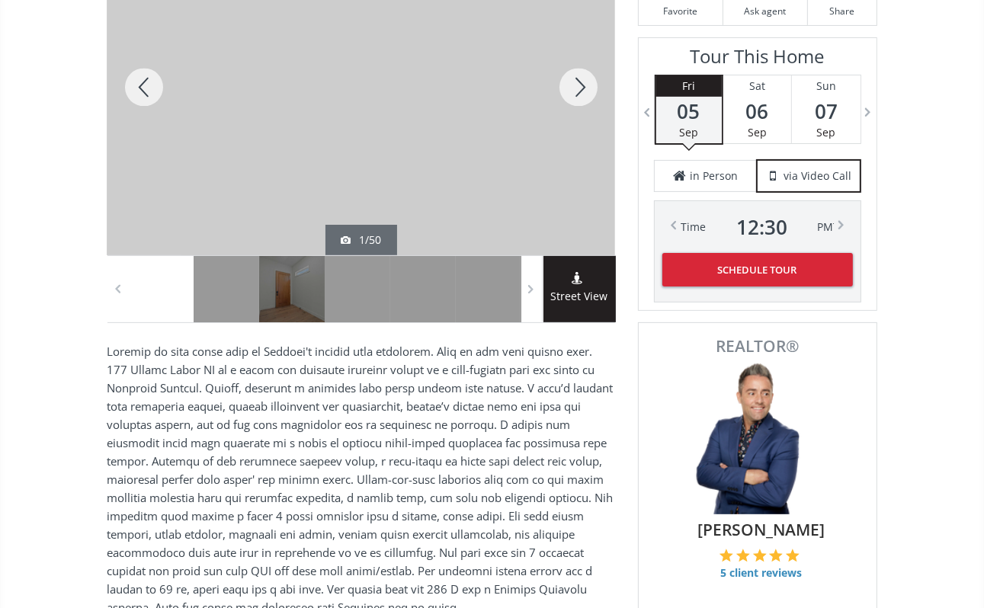
click at [587, 296] on span "Street View" at bounding box center [579, 297] width 72 height 18
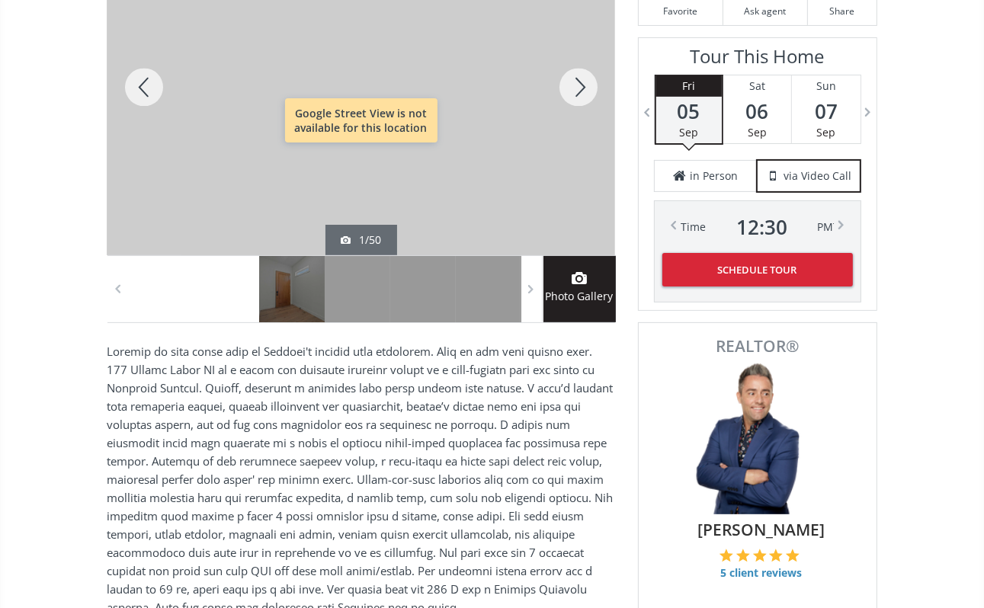
click at [235, 286] on div at bounding box center [227, 289] width 66 height 66
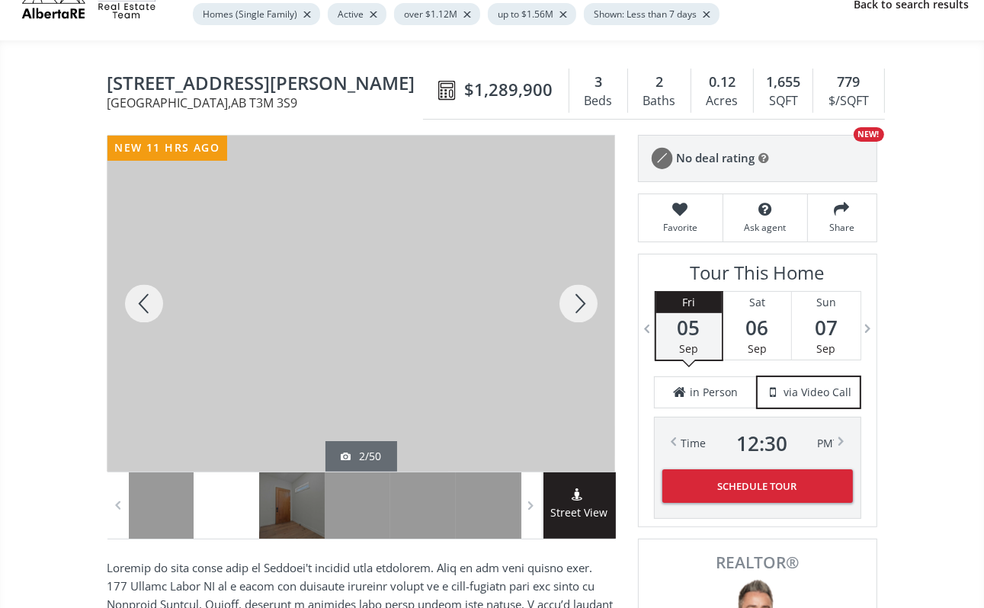
scroll to position [0, 0]
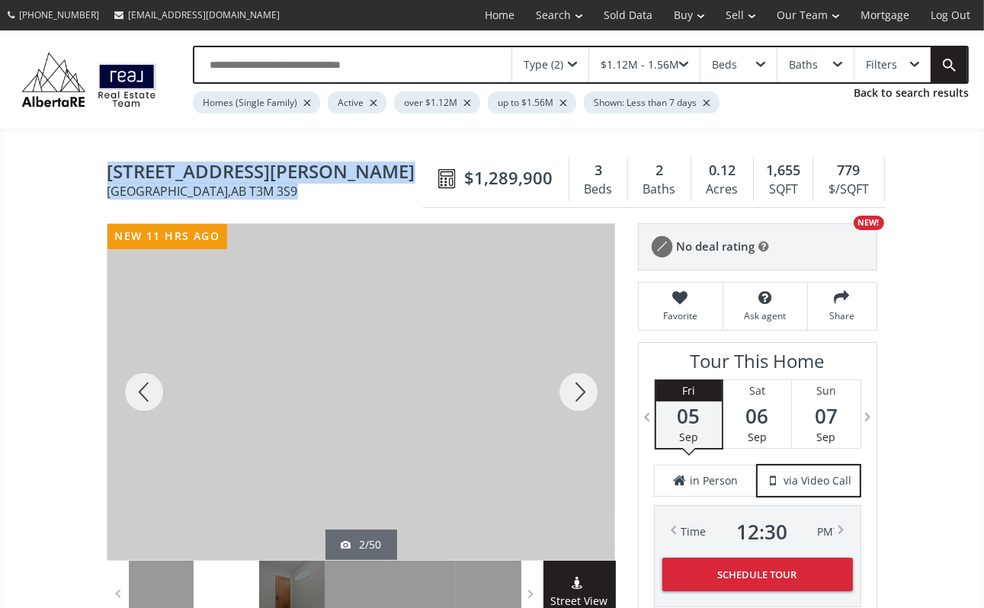
drag, startPoint x: 110, startPoint y: 165, endPoint x: 303, endPoint y: 194, distance: 195.7
click at [303, 194] on h1 "[STREET_ADDRESS][PERSON_NAME]" at bounding box center [268, 180] width 323 height 36
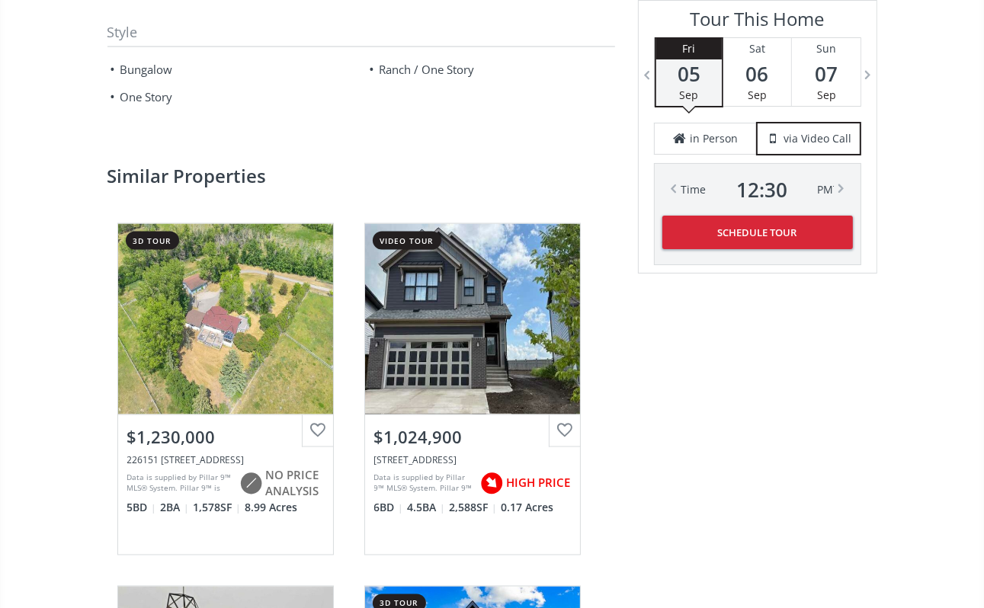
scroll to position [1448, 0]
